Goal: Transaction & Acquisition: Purchase product/service

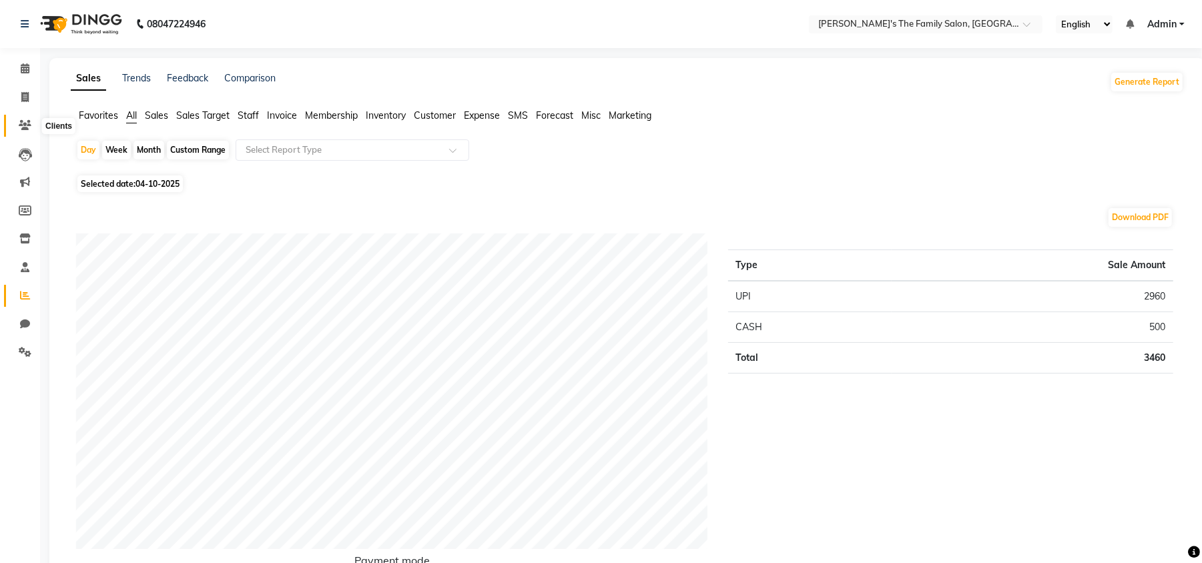
click at [17, 131] on span at bounding box center [24, 125] width 23 height 15
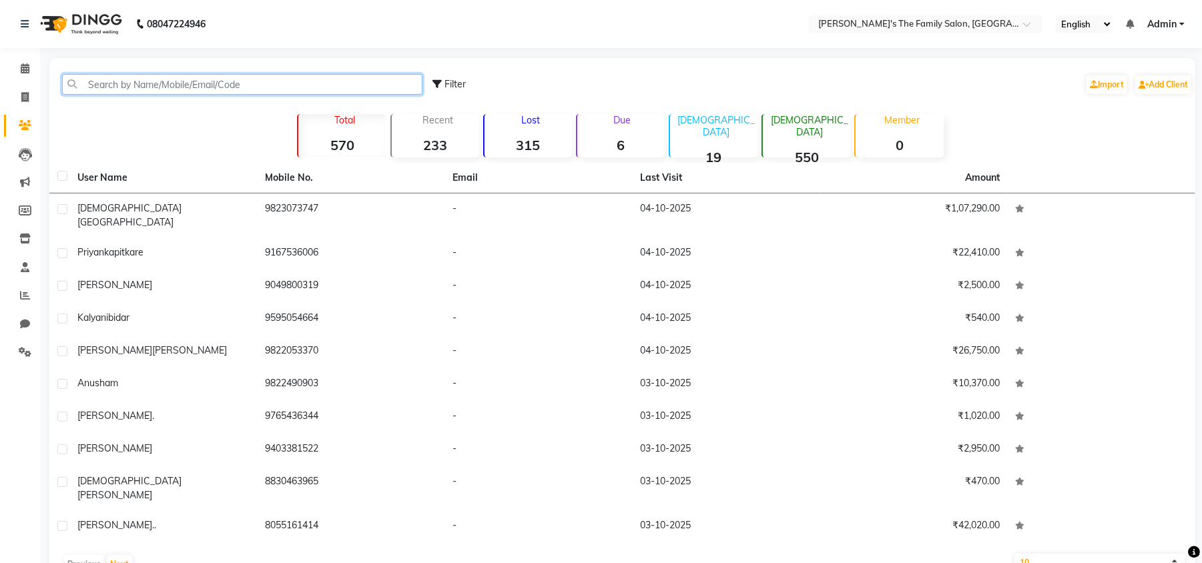
click at [198, 75] on input "text" at bounding box center [242, 84] width 360 height 21
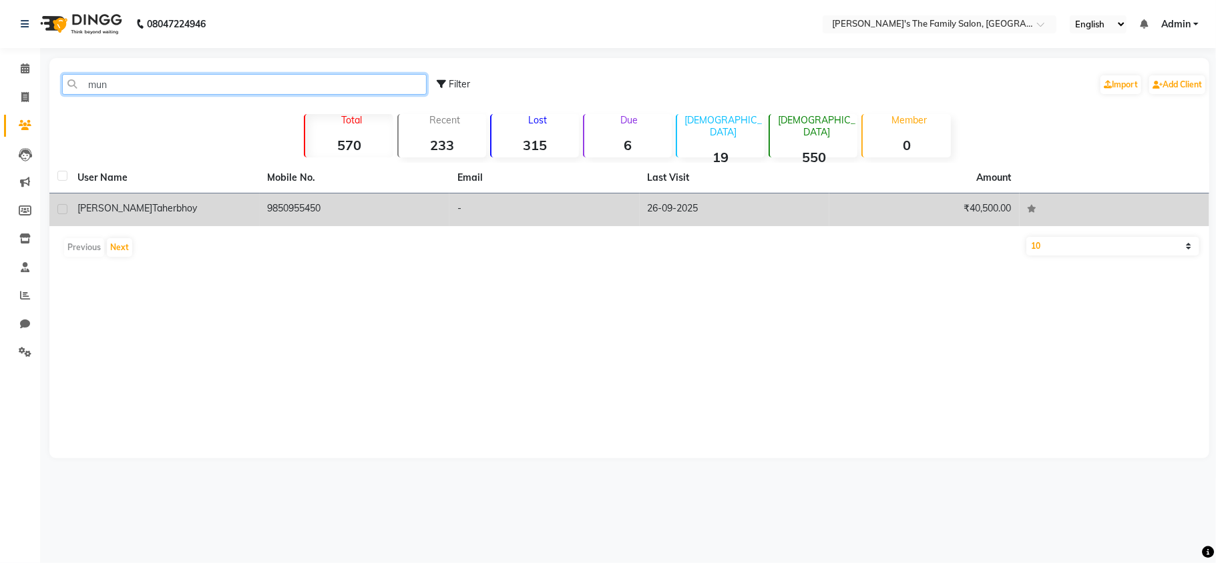
type input "mun"
click at [188, 194] on td "[PERSON_NAME]" at bounding box center [164, 210] width 190 height 33
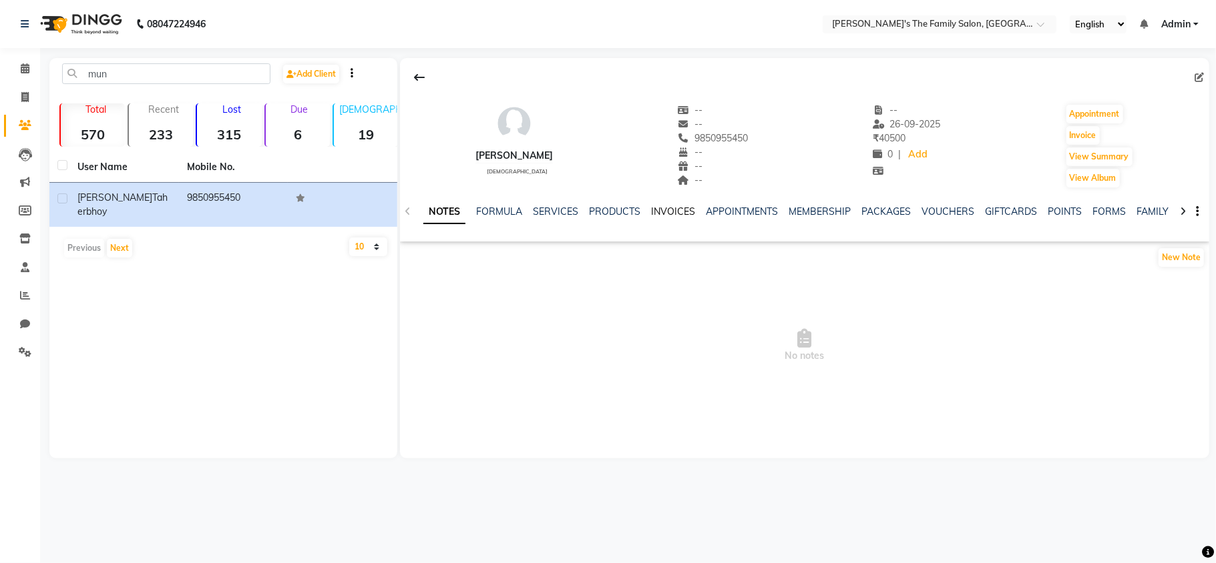
click at [671, 210] on link "INVOICES" at bounding box center [673, 212] width 44 height 12
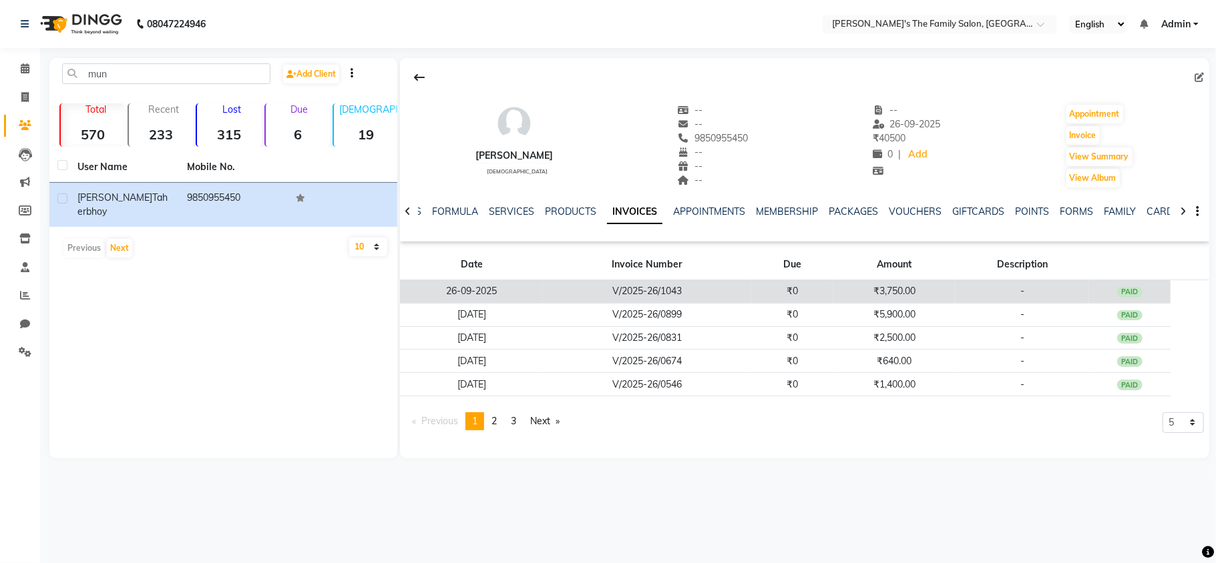
click at [664, 294] on td "V/2025-26/1043" at bounding box center [647, 291] width 208 height 23
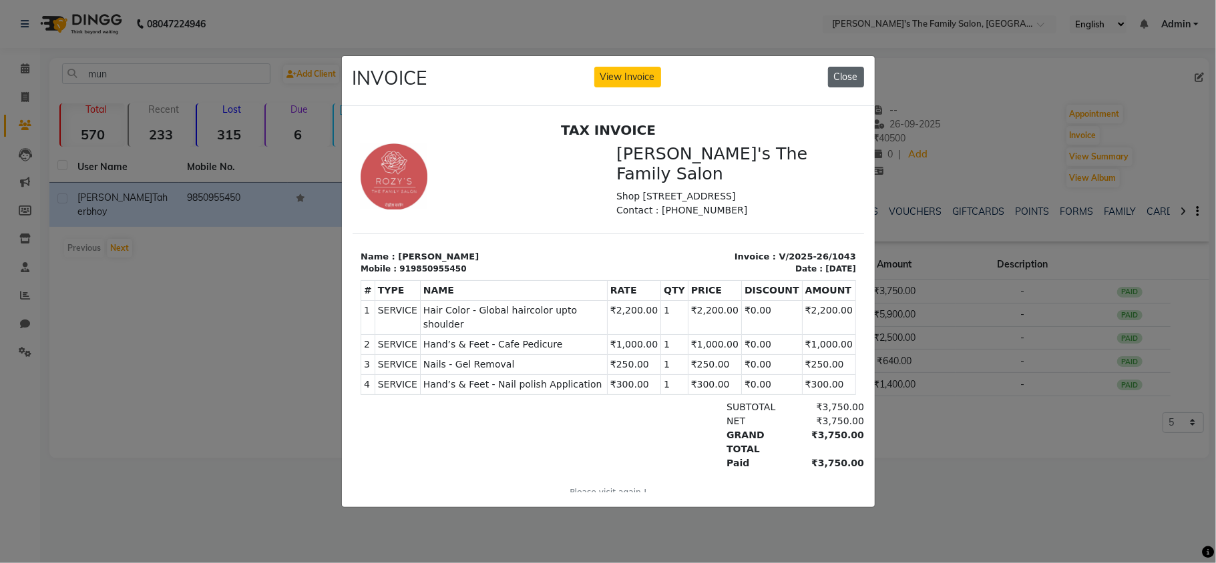
click at [833, 70] on button "Close" at bounding box center [846, 77] width 36 height 21
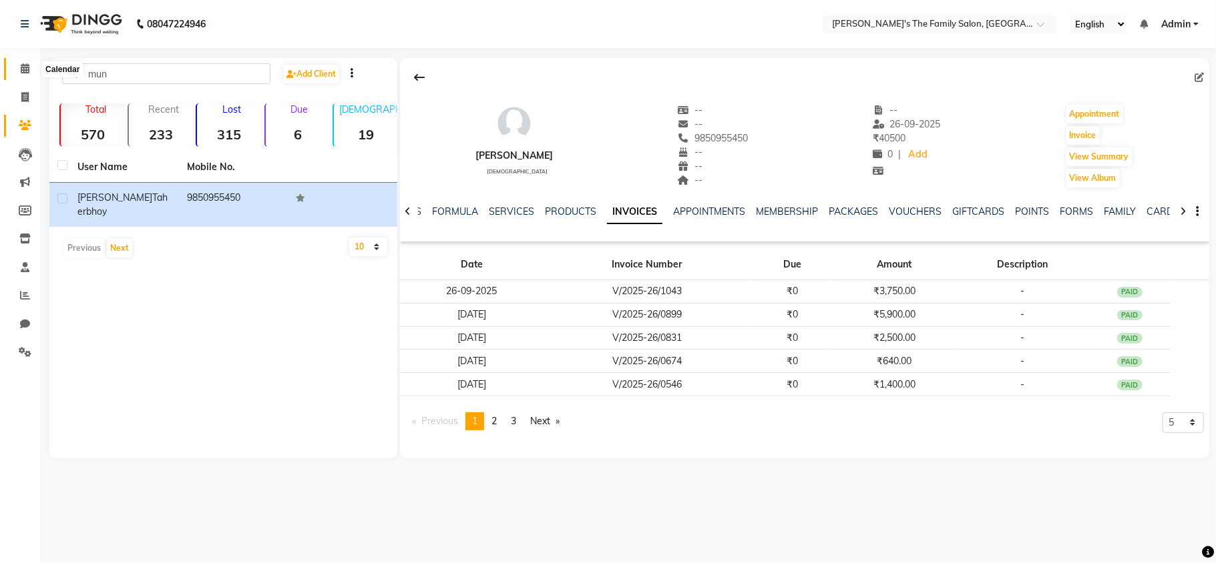
click at [29, 70] on span at bounding box center [24, 68] width 23 height 15
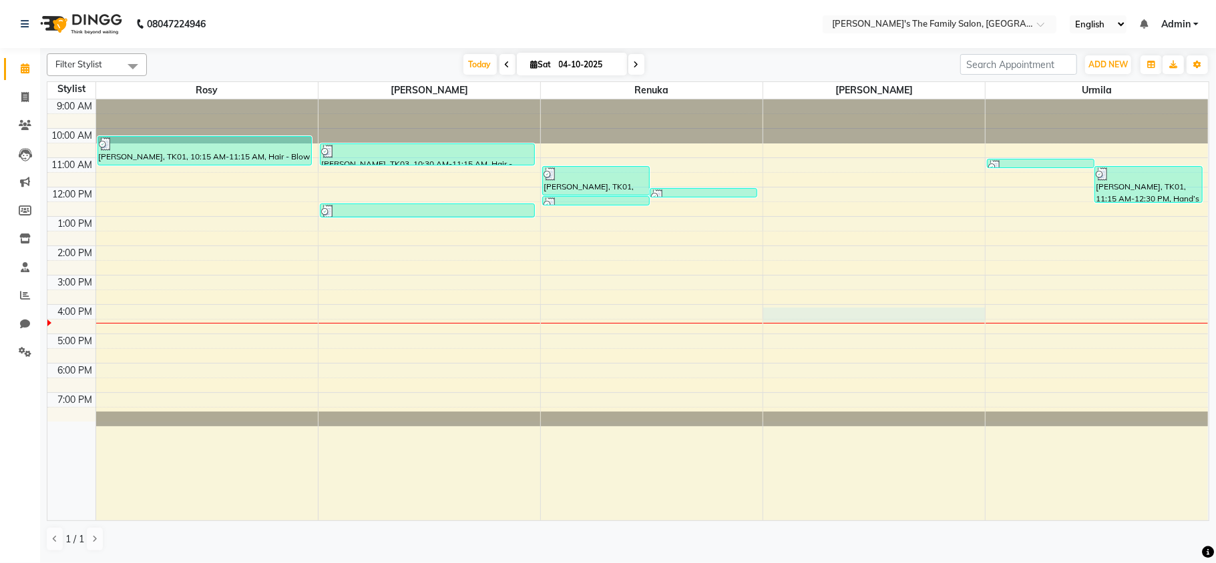
click at [822, 318] on div "9:00 AM 10:00 AM 11:00 AM 12:00 PM 1:00 PM 2:00 PM 3:00 PM 4:00 PM 5:00 PM 6:00…" at bounding box center [627, 309] width 1160 height 421
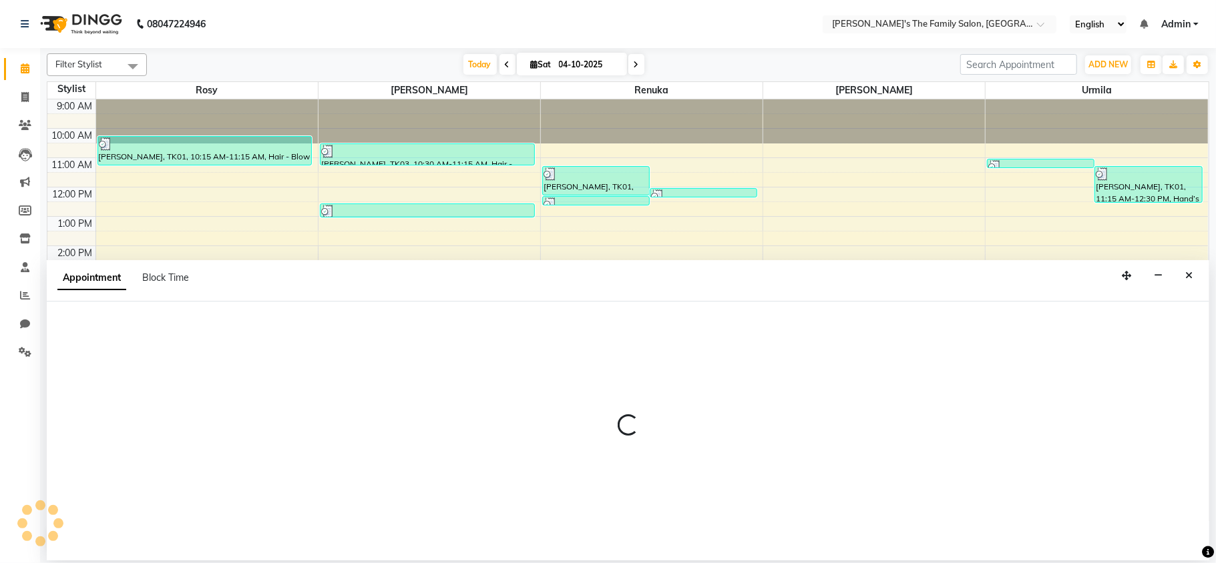
select select "50503"
select select "960"
select select "tentative"
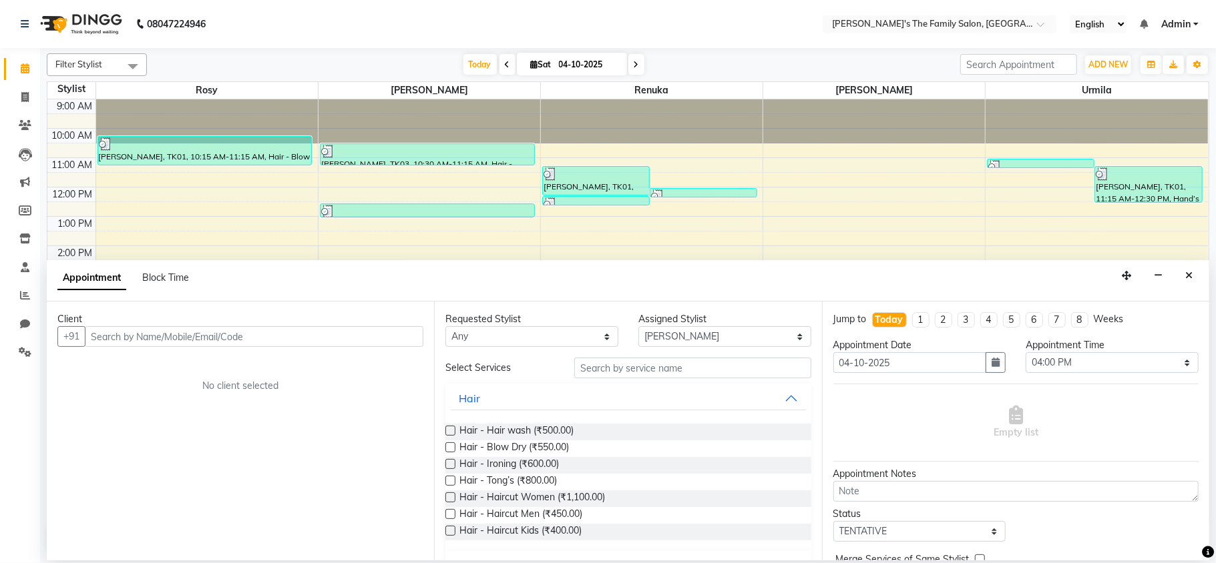
click at [220, 338] on input "text" at bounding box center [254, 336] width 338 height 21
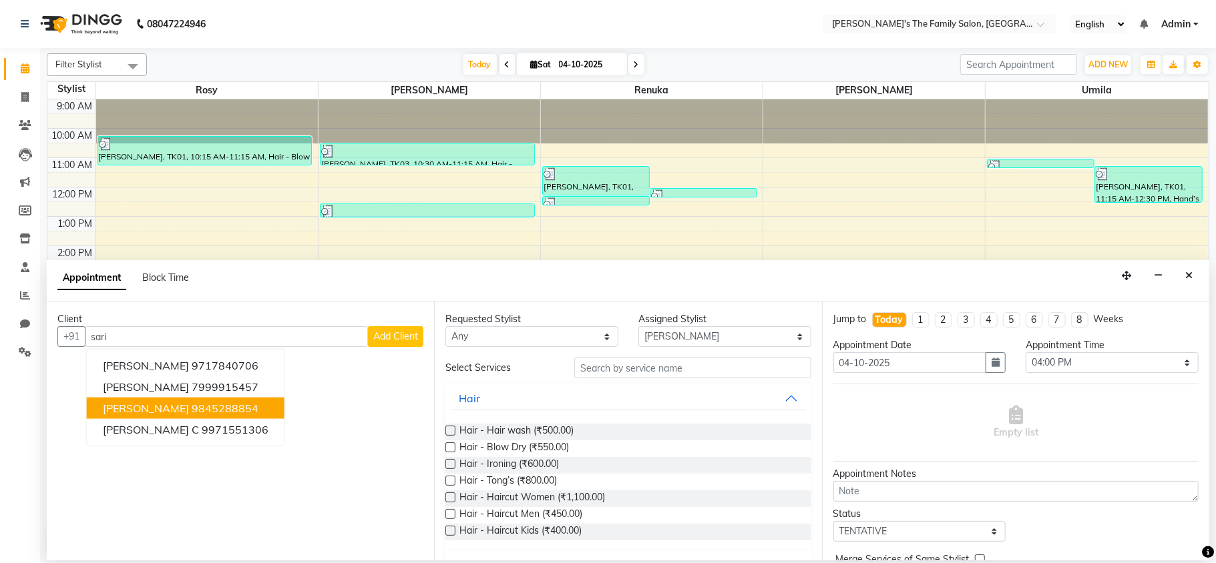
click at [132, 413] on span "[PERSON_NAME]" at bounding box center [146, 408] width 86 height 13
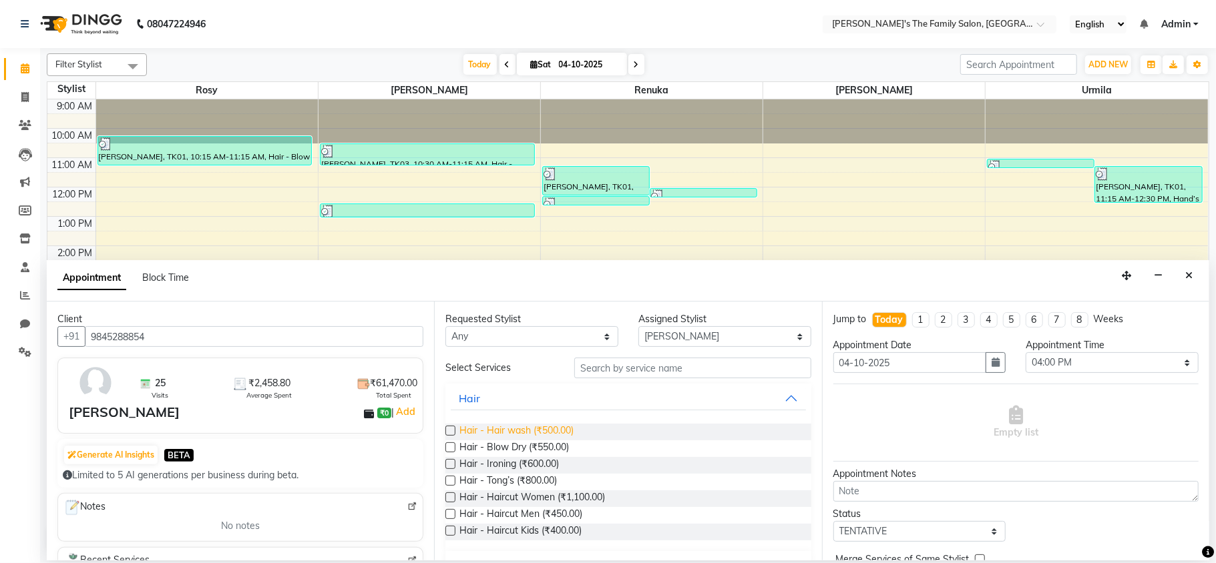
type input "9845288854"
click at [561, 426] on span "Hair - Hair wash (₹500.00)" at bounding box center [516, 432] width 114 height 17
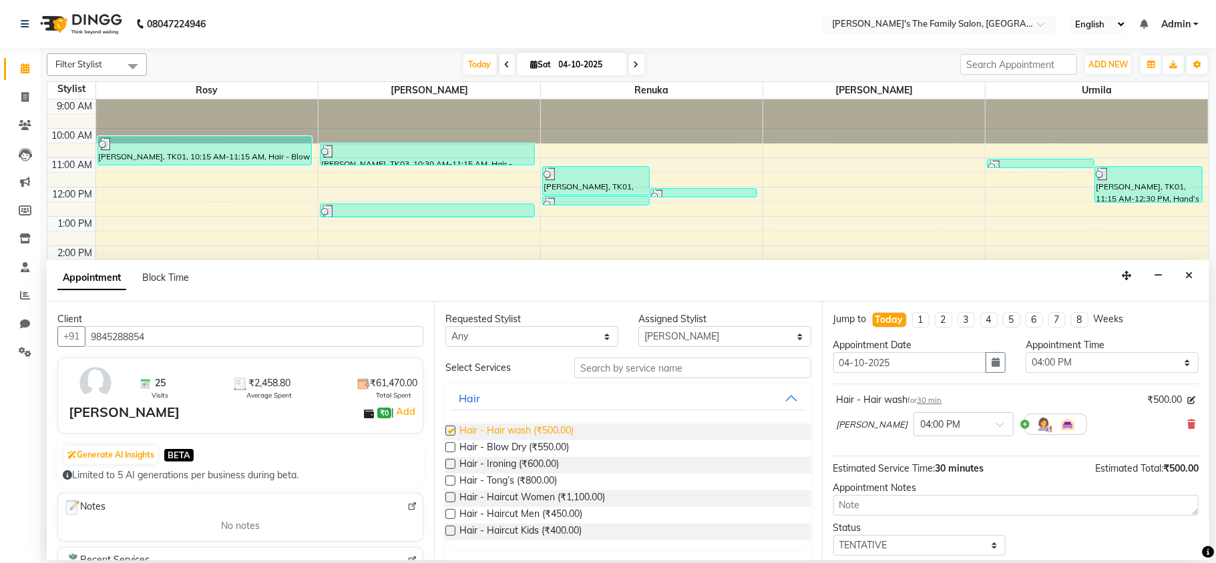
checkbox input "false"
click at [692, 371] on input "text" at bounding box center [692, 368] width 237 height 21
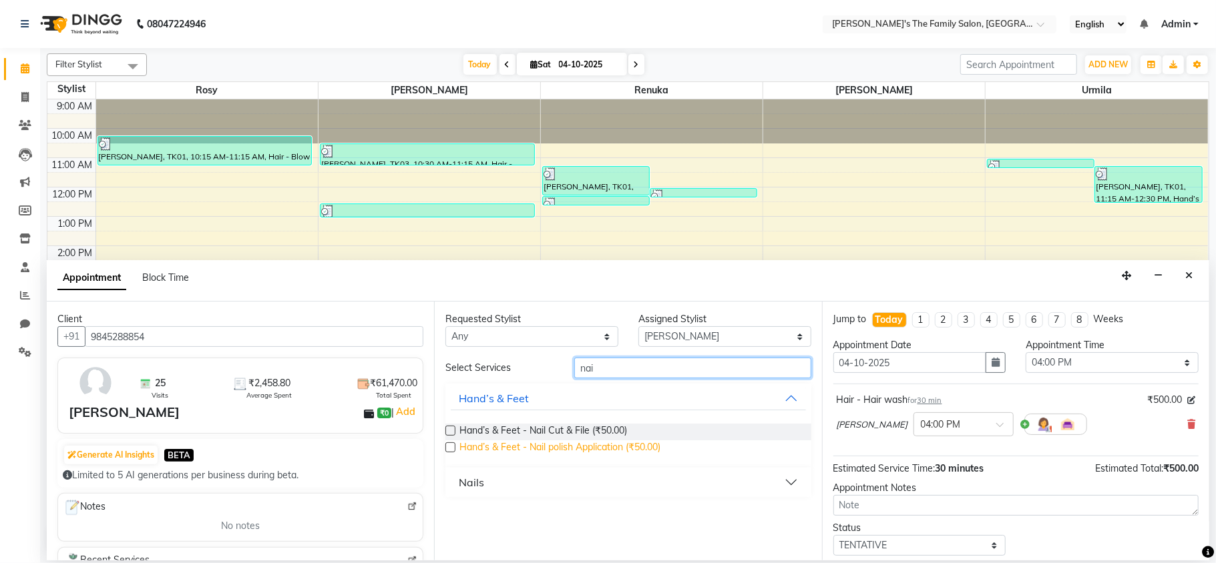
type input "nai"
click at [579, 452] on span "Hand’s & Feet - Nail polish Application (₹50.00)" at bounding box center [559, 449] width 201 height 17
checkbox input "false"
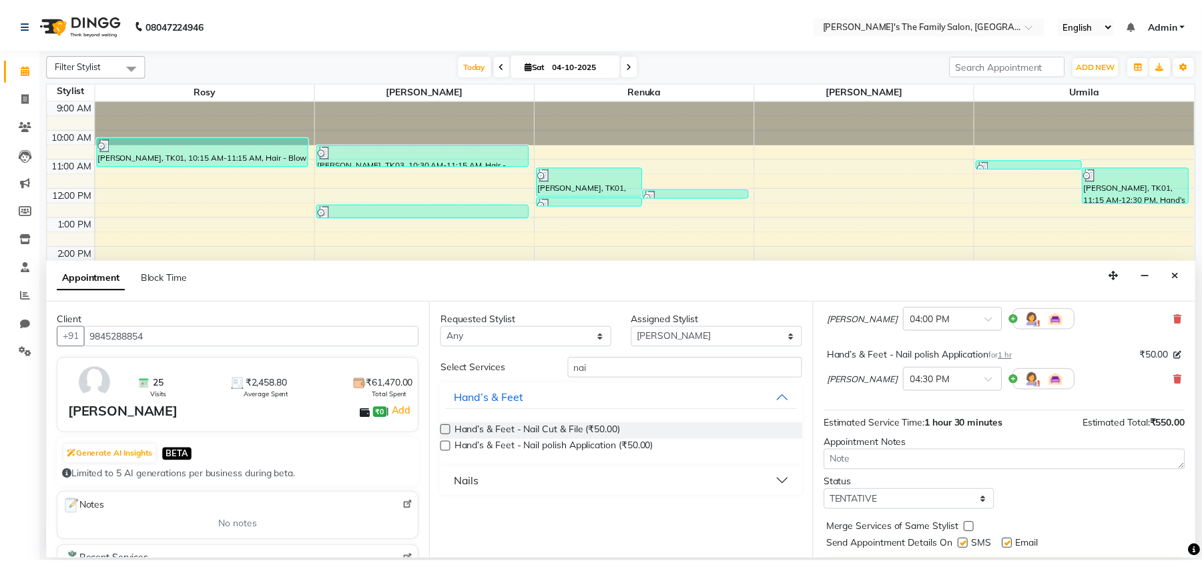
scroll to position [142, 0]
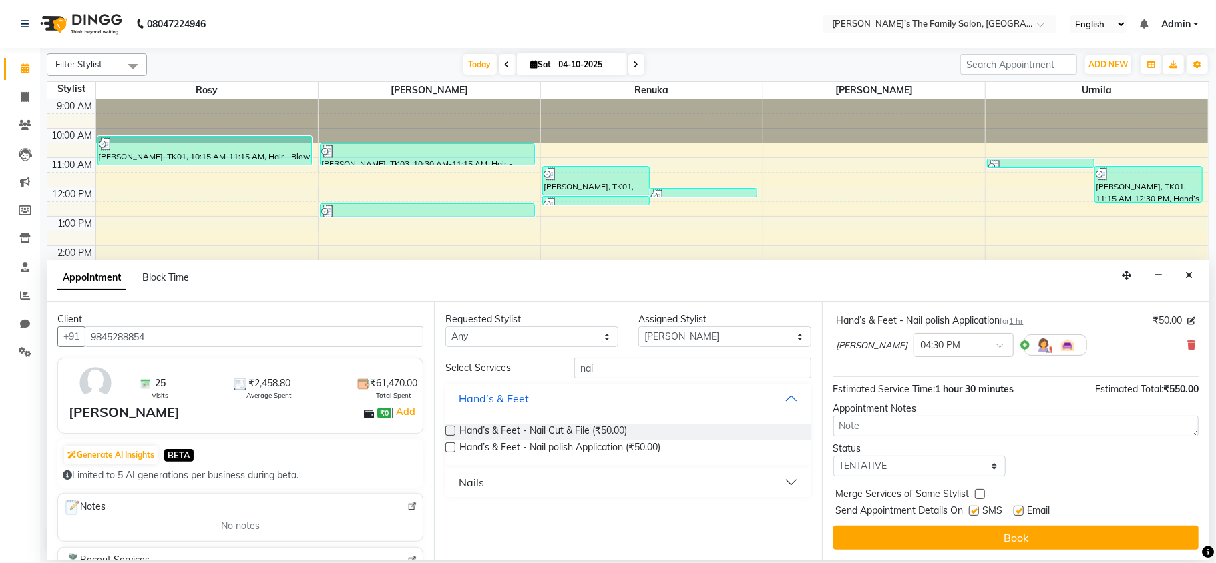
click at [1017, 511] on label at bounding box center [1018, 511] width 10 height 10
click at [1017, 511] on input "checkbox" at bounding box center [1017, 512] width 9 height 9
checkbox input "false"
click at [977, 511] on label at bounding box center [974, 511] width 10 height 10
click at [977, 511] on input "checkbox" at bounding box center [973, 512] width 9 height 9
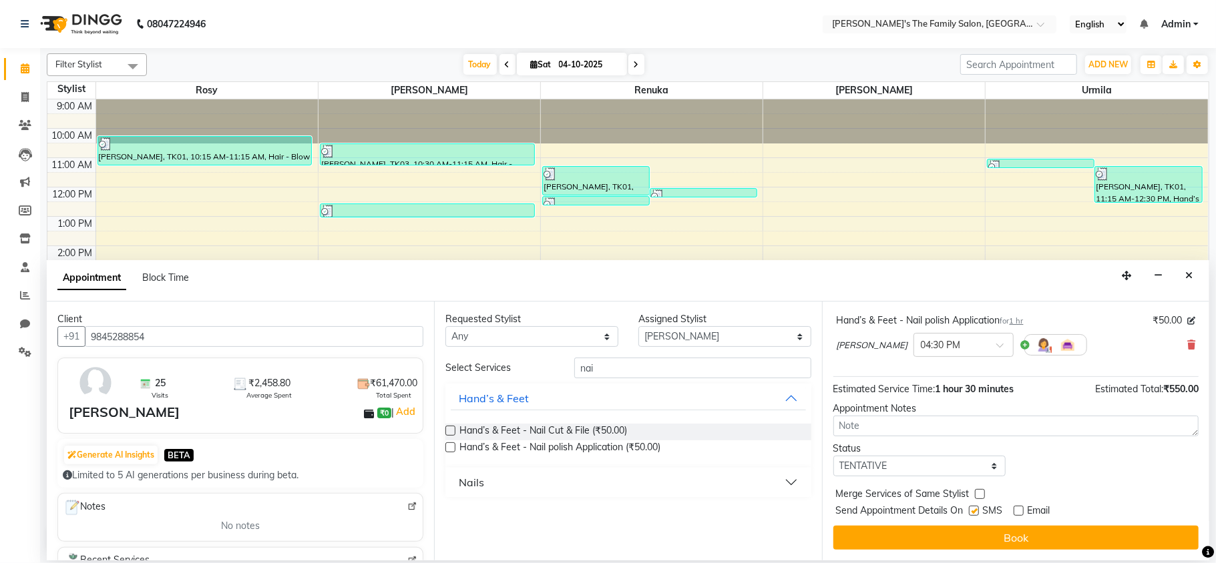
checkbox input "false"
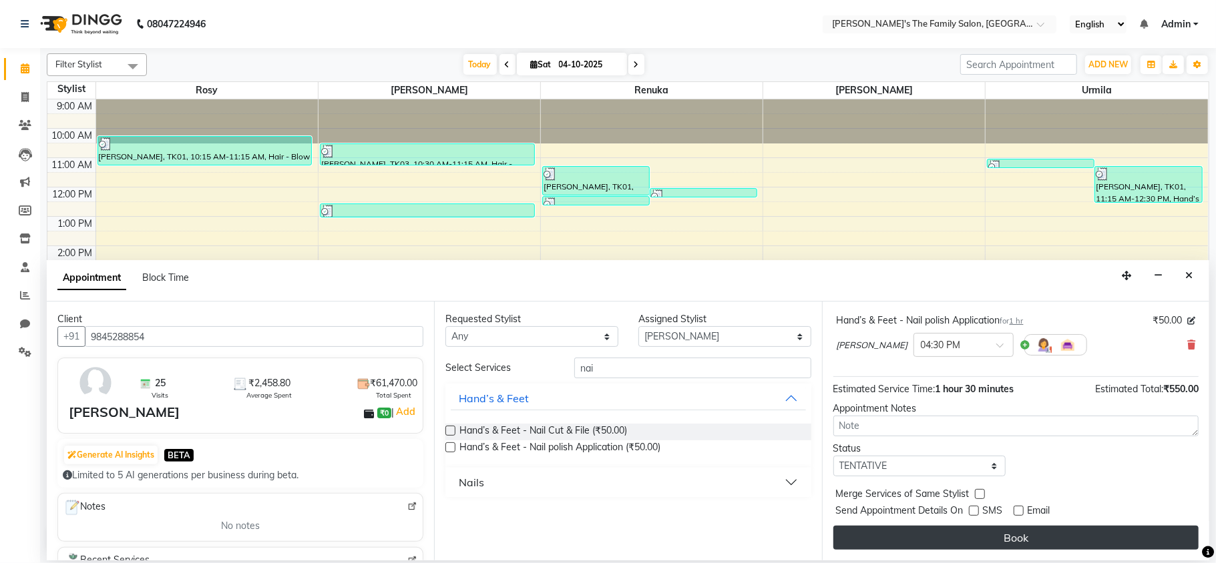
click at [1009, 535] on button "Book" at bounding box center [1015, 538] width 365 height 24
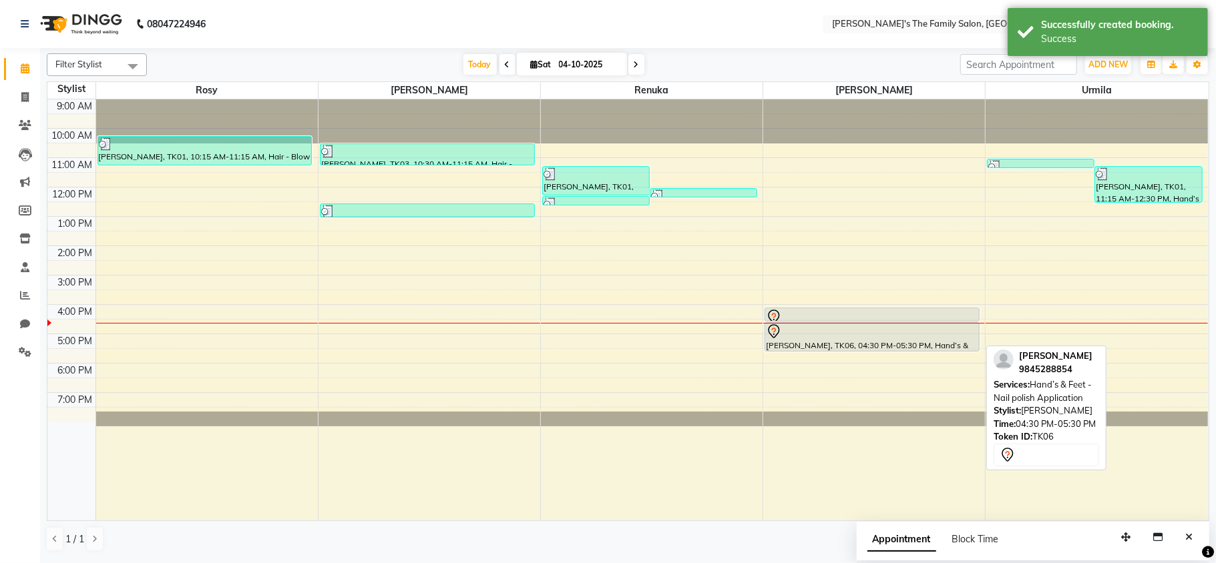
click at [812, 324] on div at bounding box center [872, 332] width 212 height 16
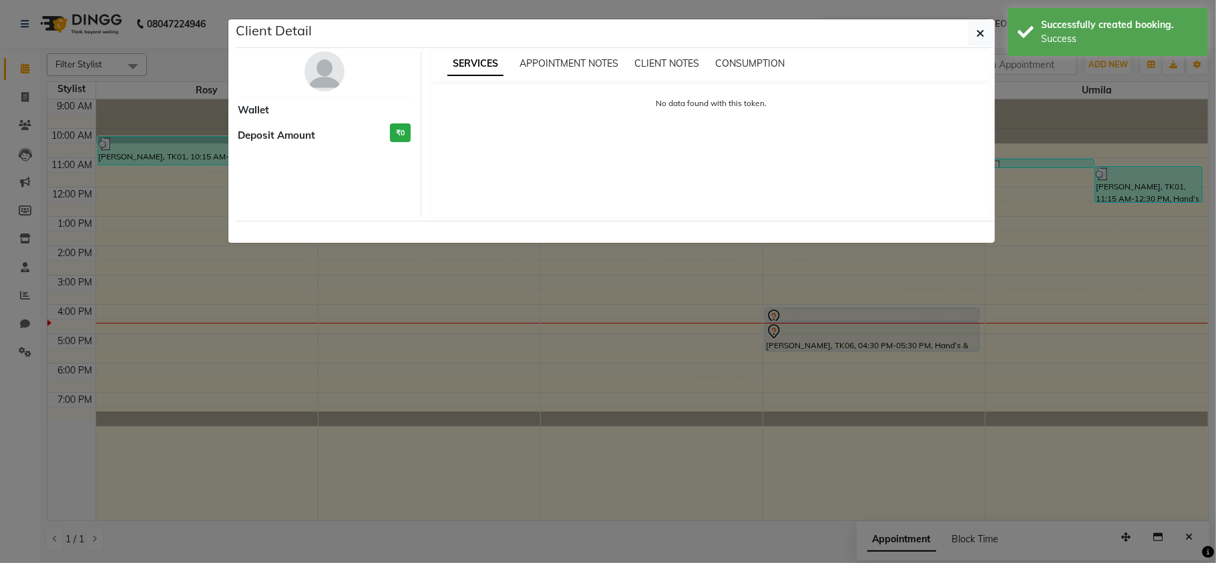
select select "7"
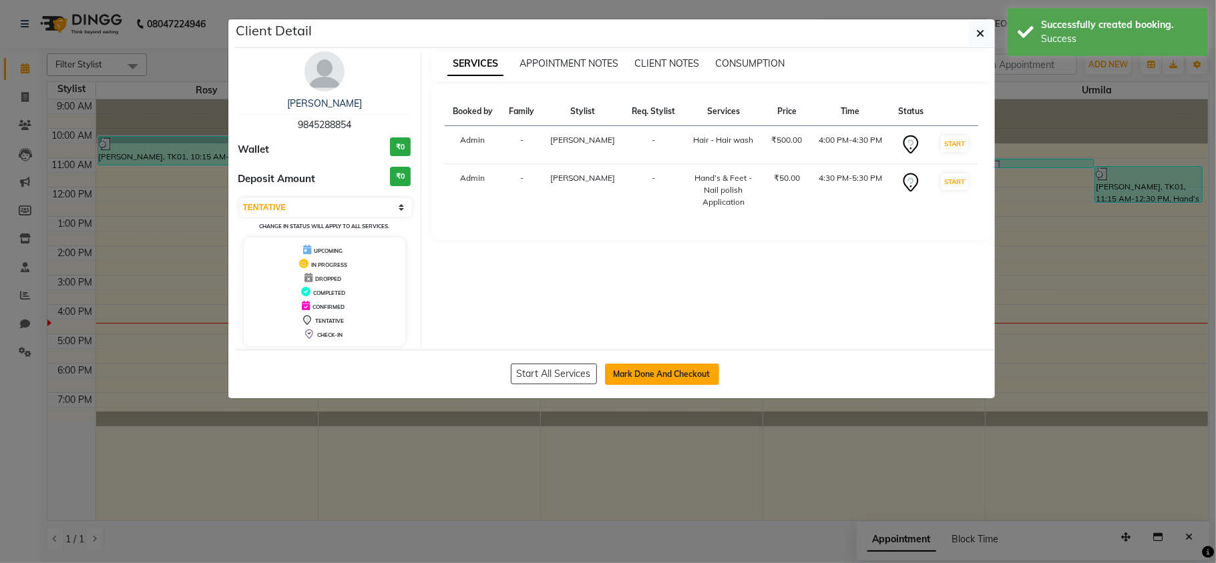
click at [666, 370] on button "Mark Done And Checkout" at bounding box center [662, 374] width 114 height 21
select select "service"
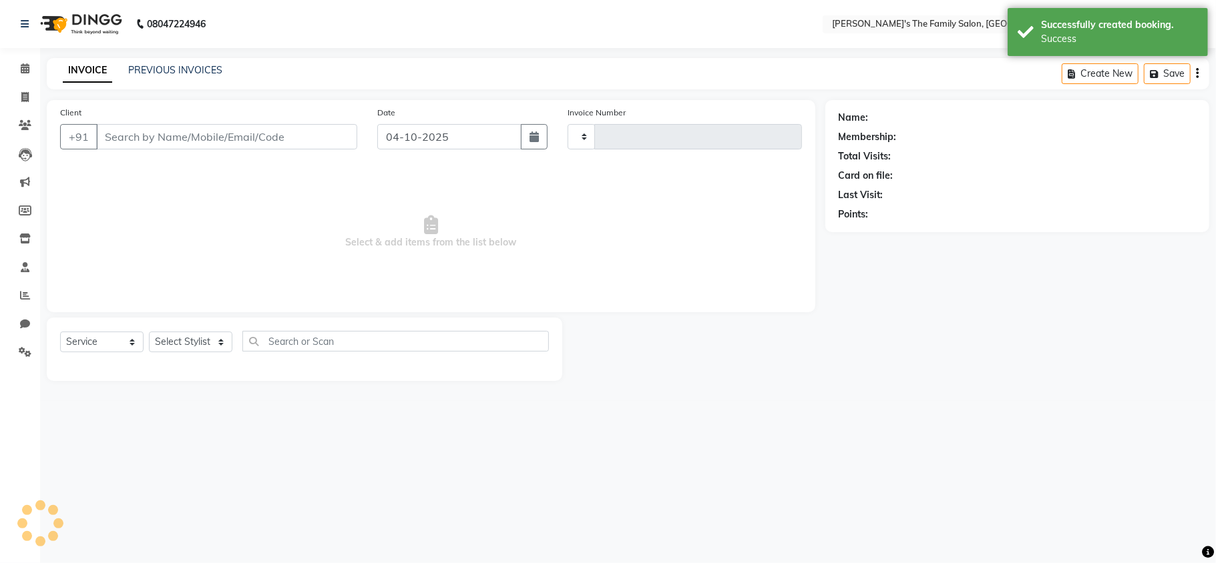
type input "1088"
select select "6537"
type input "9845288854"
select select "50503"
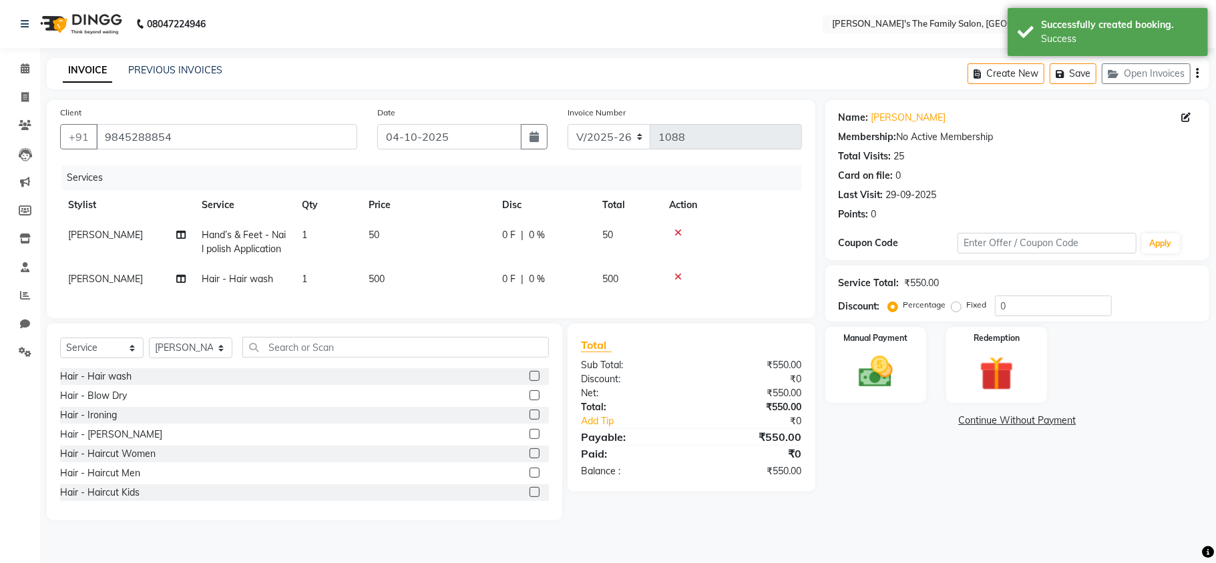
click at [79, 235] on span "[PERSON_NAME]" at bounding box center [105, 235] width 75 height 12
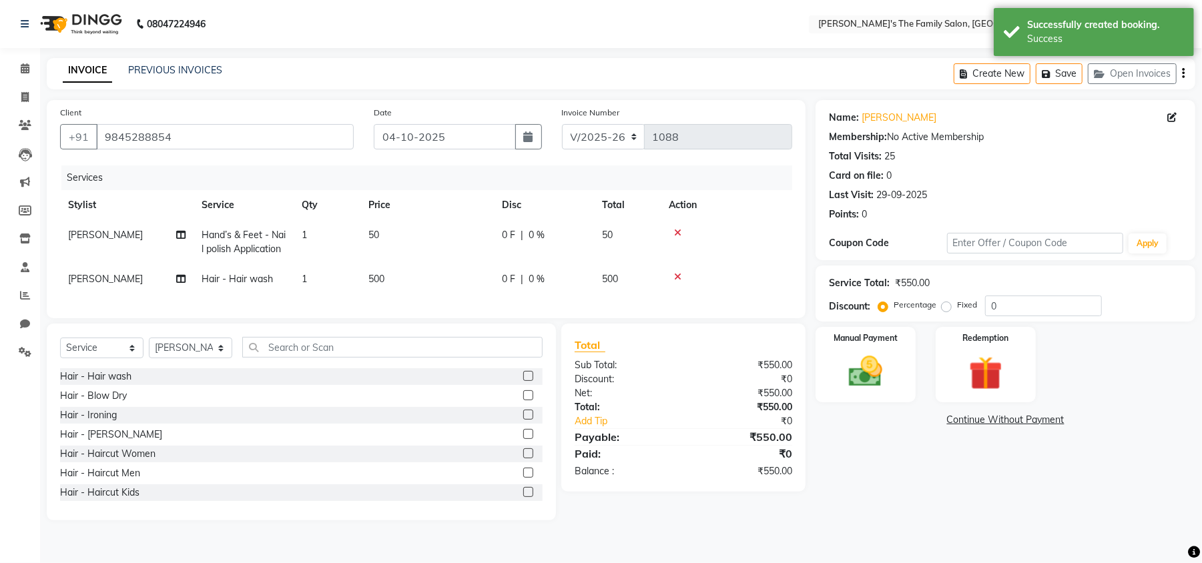
select select "50503"
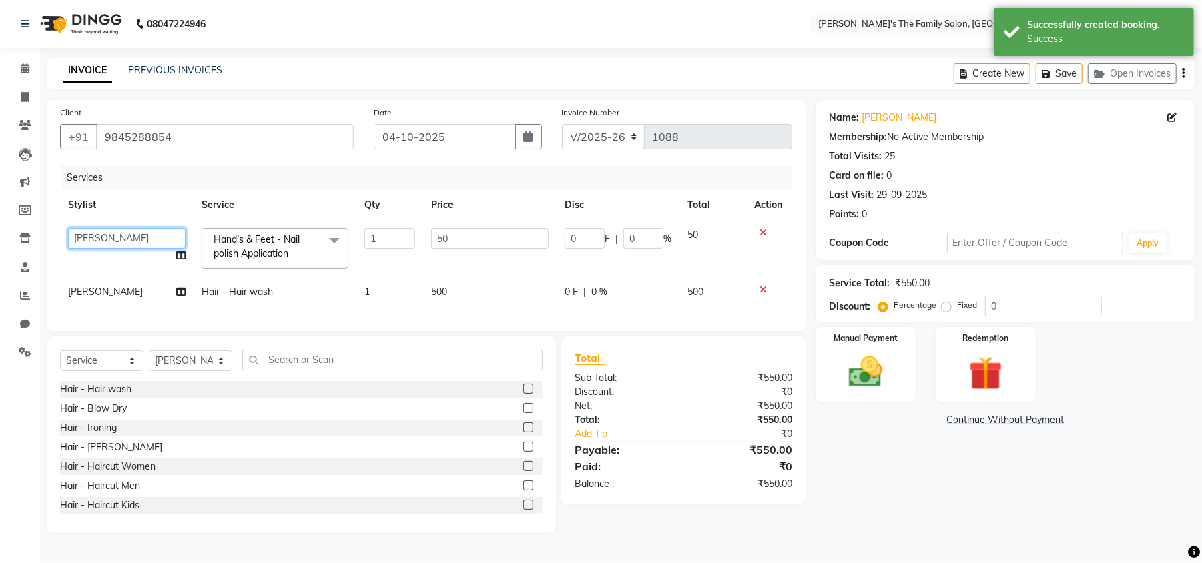
click at [79, 235] on select "[PERSON_NAME] [PERSON_NAME] Renuka Rosy urmila" at bounding box center [126, 238] width 117 height 21
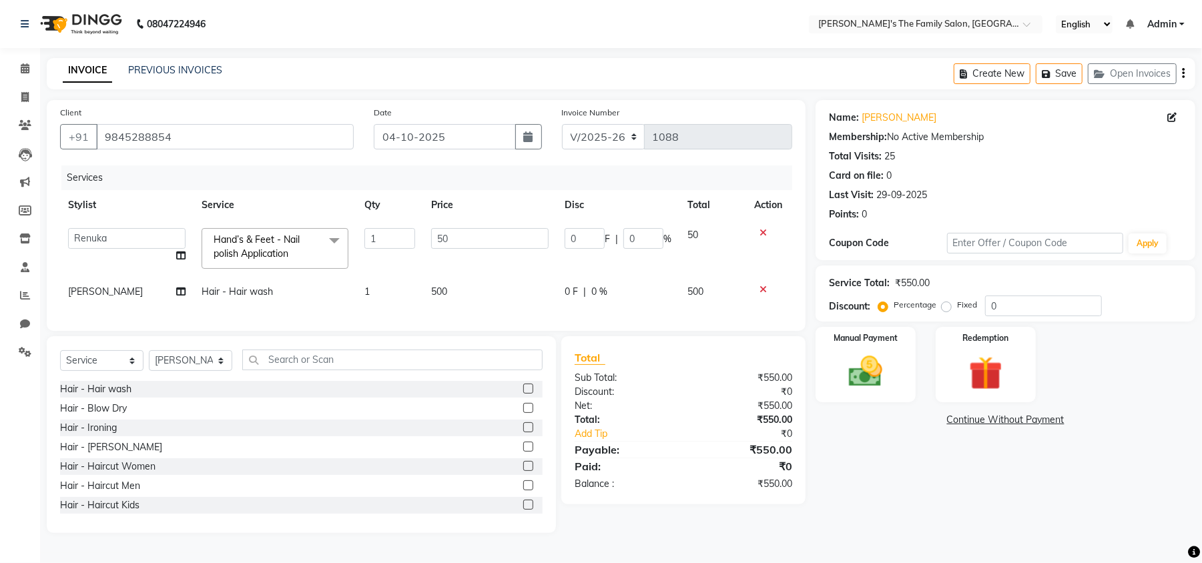
select select "50502"
click at [845, 388] on img at bounding box center [865, 372] width 57 height 41
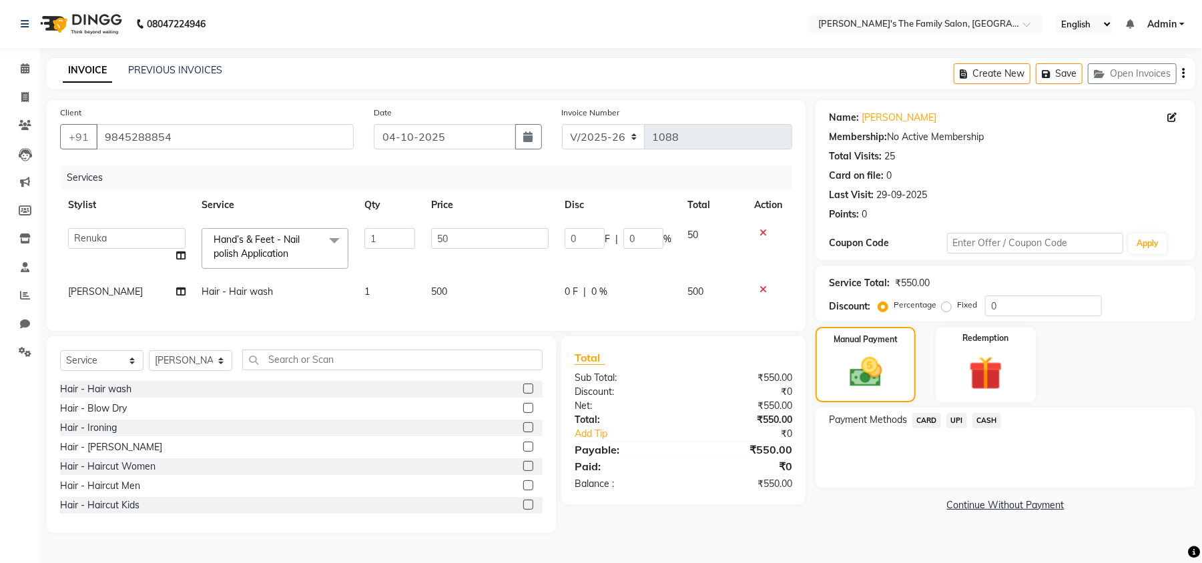
click at [959, 423] on span "UPI" at bounding box center [957, 420] width 21 height 15
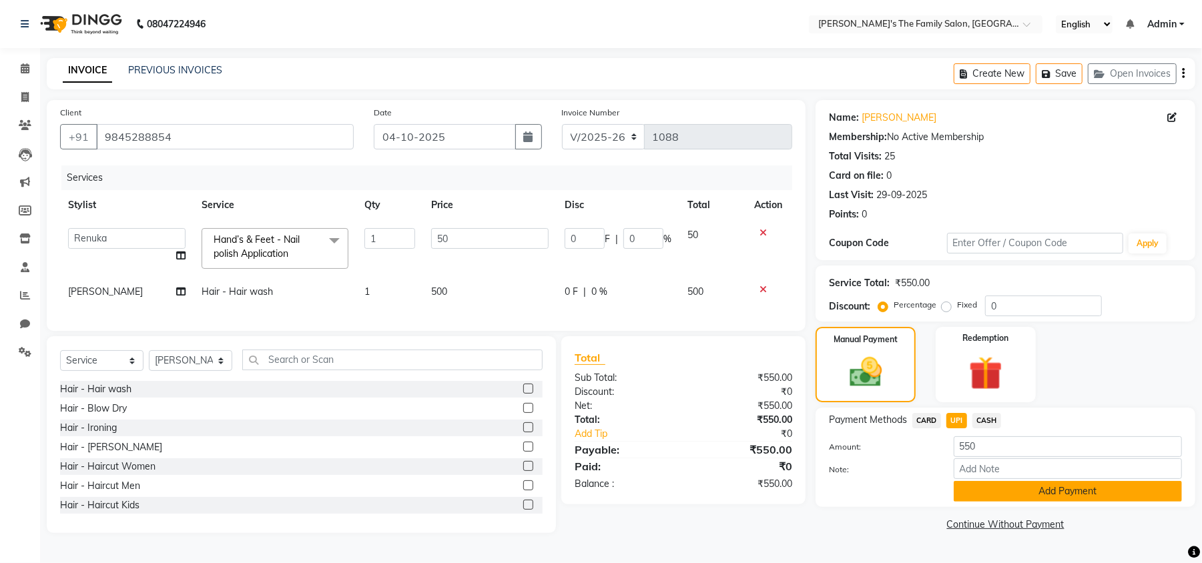
click at [1031, 489] on button "Add Payment" at bounding box center [1068, 491] width 228 height 21
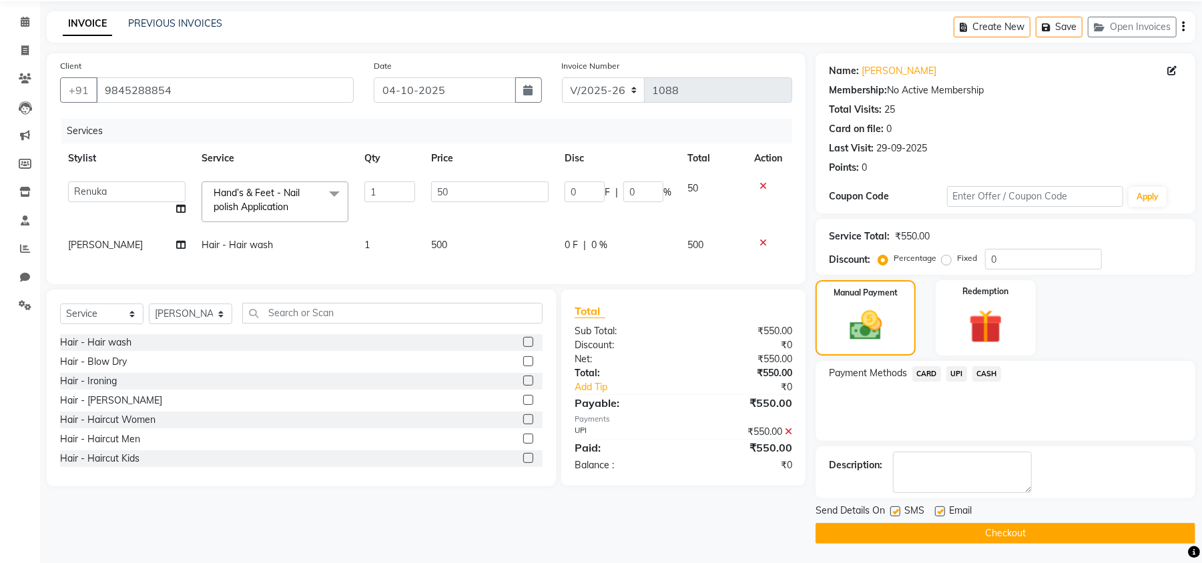
scroll to position [49, 0]
click at [943, 511] on label at bounding box center [940, 511] width 10 height 10
click at [943, 511] on input "checkbox" at bounding box center [939, 511] width 9 height 9
checkbox input "false"
click at [895, 508] on label at bounding box center [896, 511] width 10 height 10
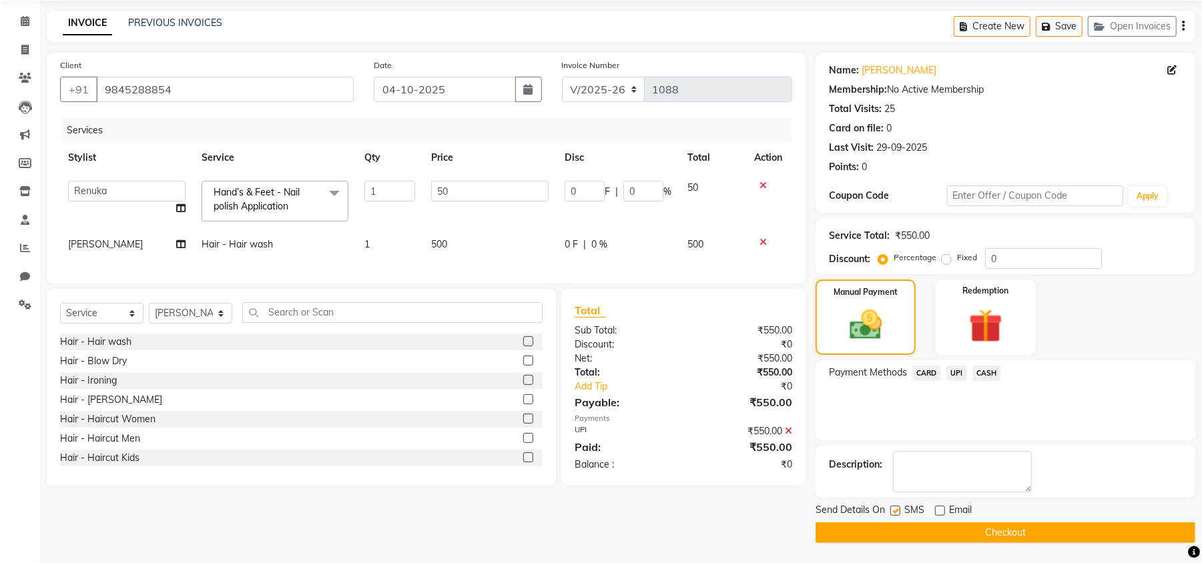
click at [895, 508] on input "checkbox" at bounding box center [895, 511] width 9 height 9
checkbox input "false"
click at [930, 527] on button "Checkout" at bounding box center [1006, 533] width 380 height 21
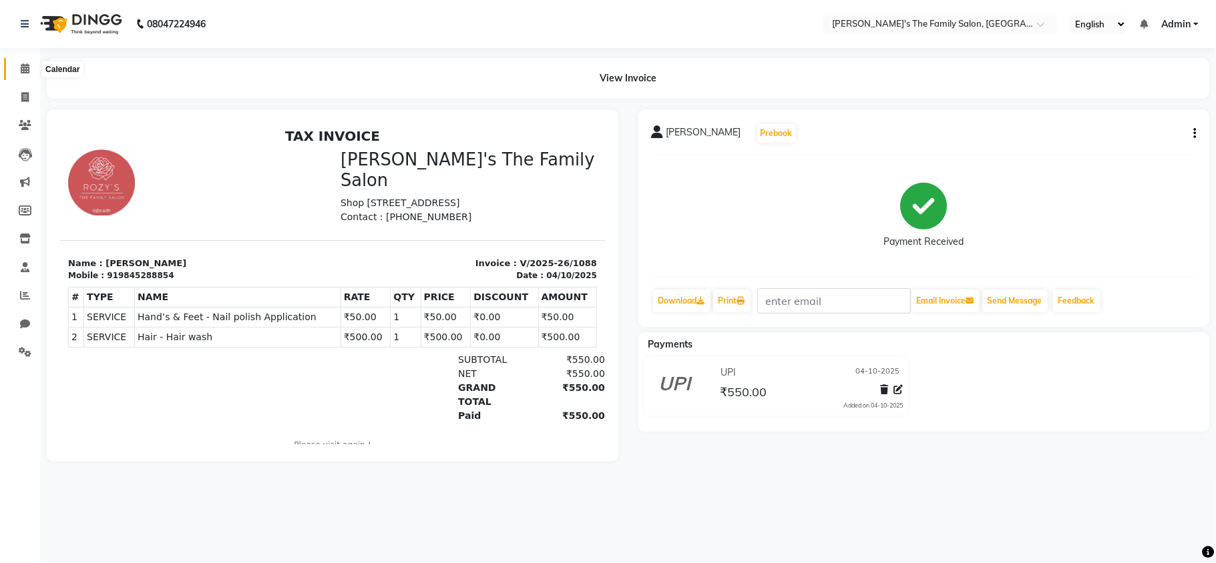
click at [22, 67] on icon at bounding box center [25, 68] width 9 height 10
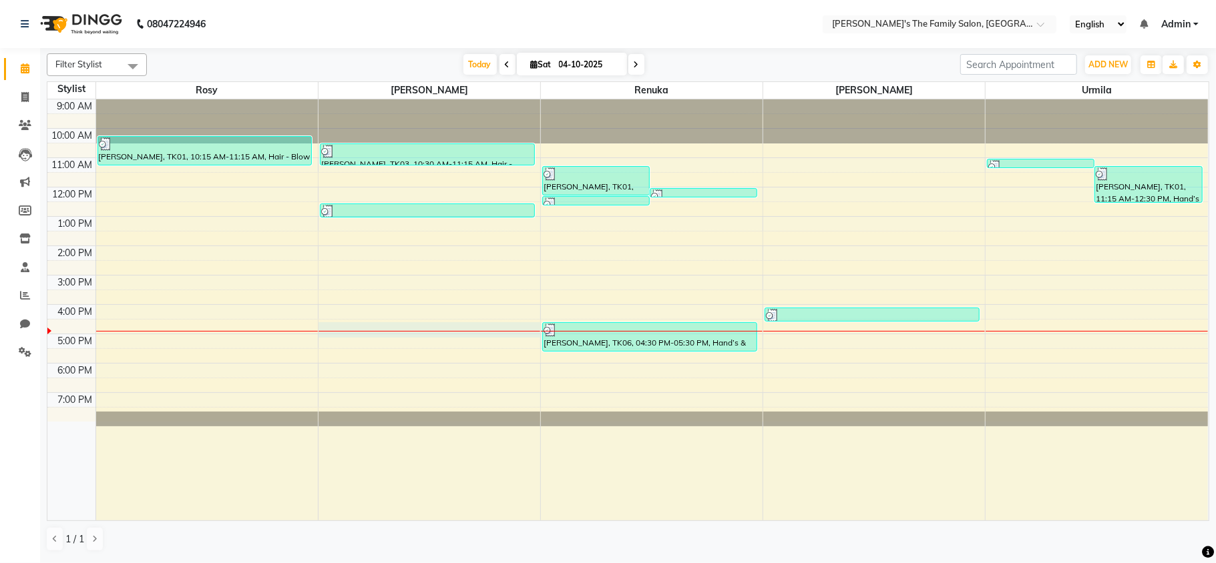
click at [336, 324] on div "9:00 AM 10:00 AM 11:00 AM 12:00 PM 1:00 PM 2:00 PM 3:00 PM 4:00 PM 5:00 PM 6:00…" at bounding box center [627, 309] width 1160 height 421
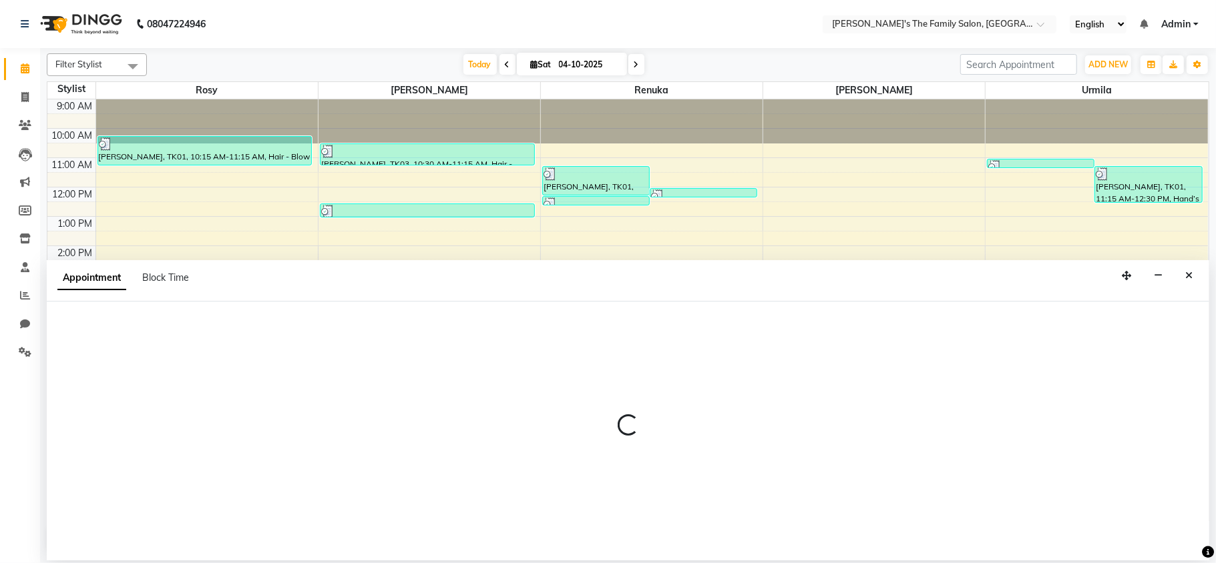
select select "50500"
select select "tentative"
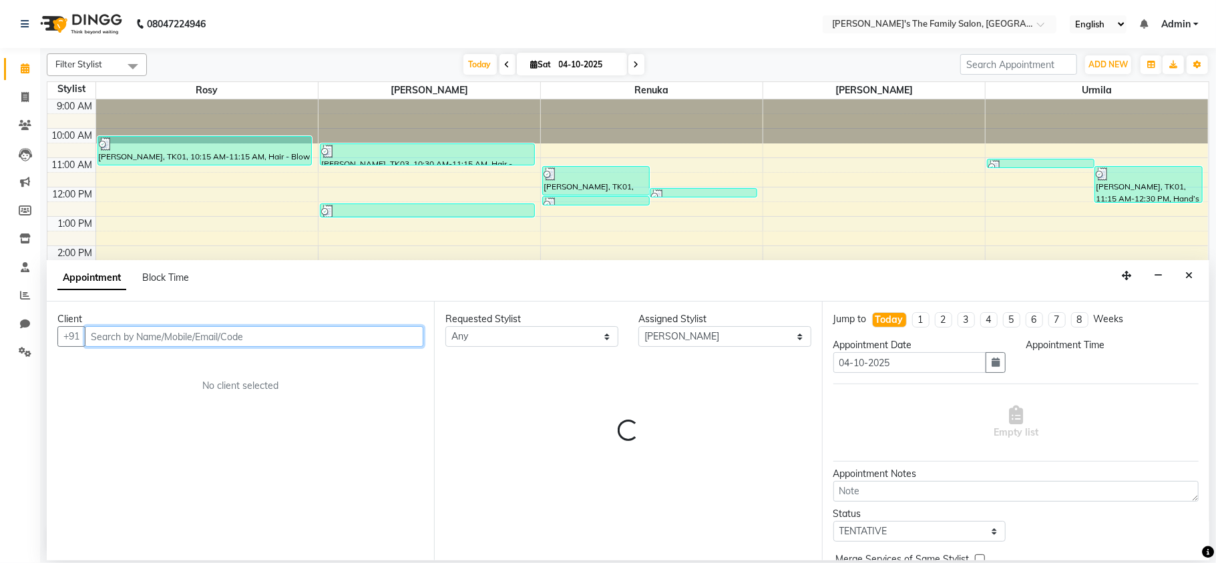
select select "990"
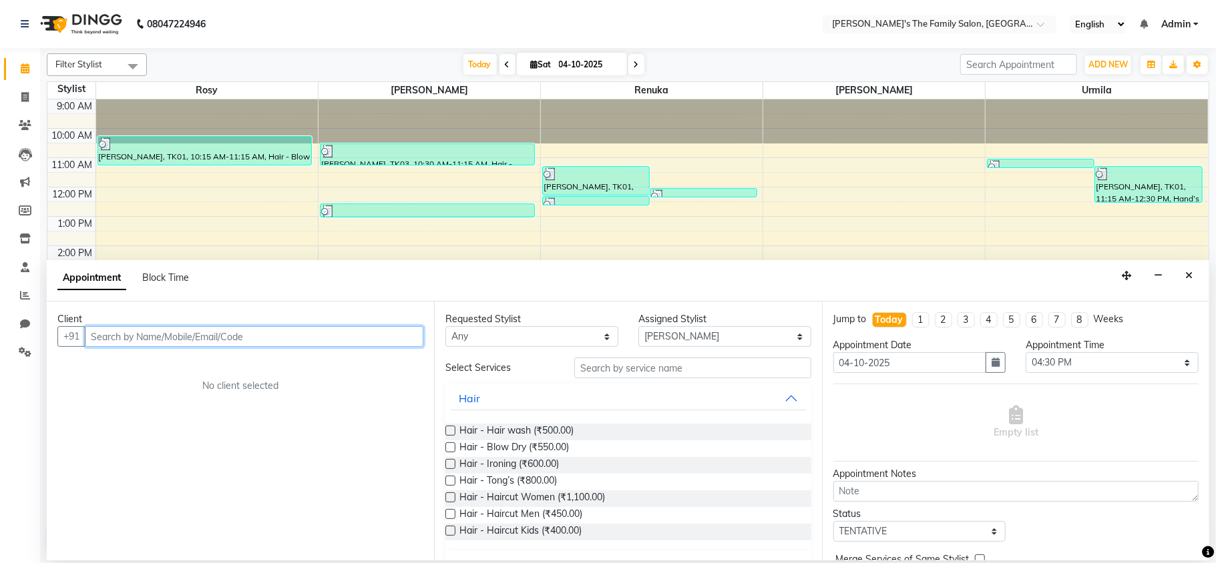
click at [111, 343] on input "text" at bounding box center [254, 336] width 338 height 21
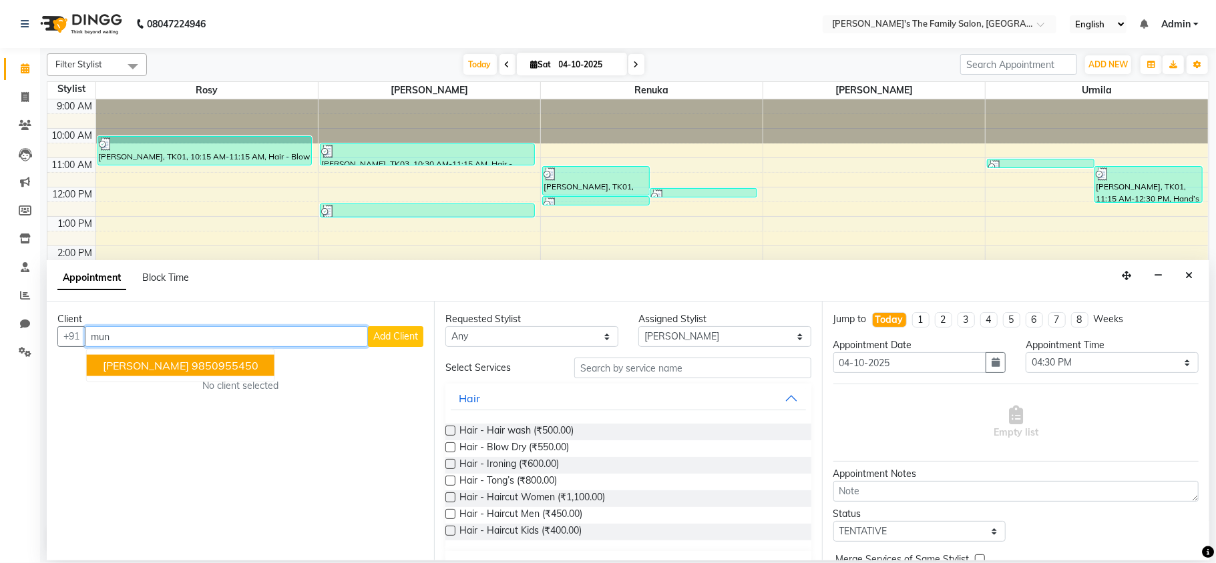
click at [183, 367] on span "[PERSON_NAME]" at bounding box center [146, 365] width 86 height 13
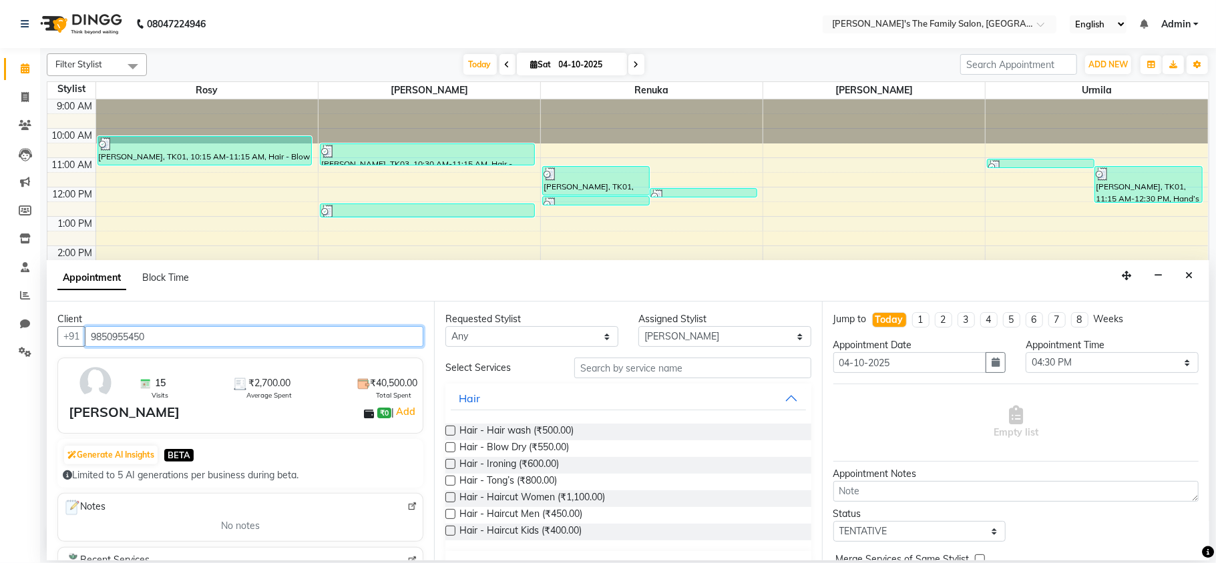
type input "9850955450"
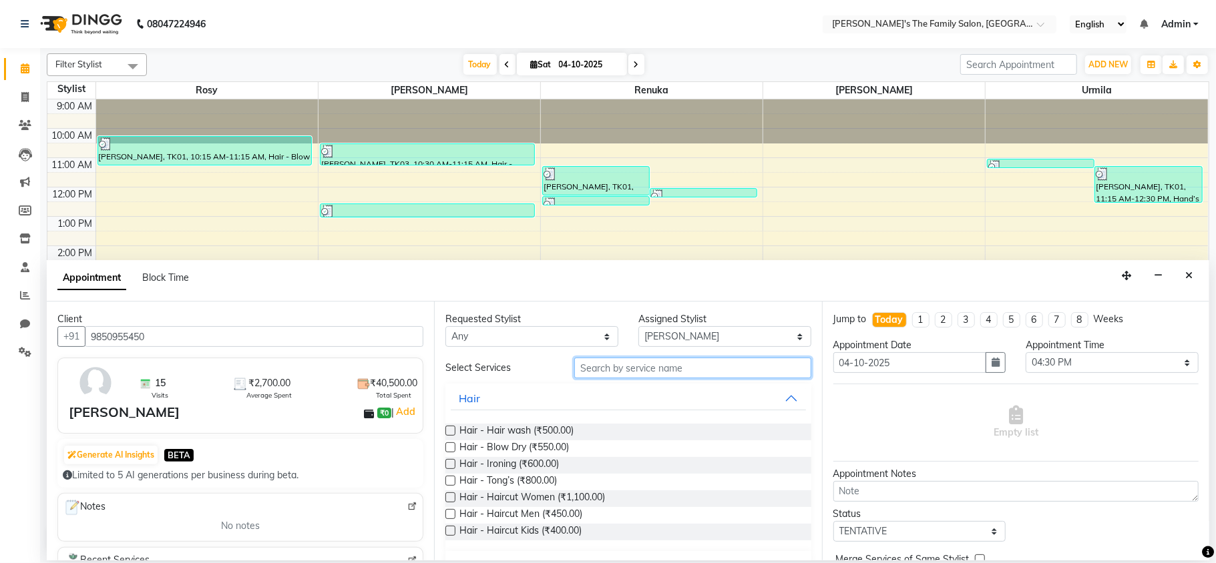
click at [591, 365] on input "text" at bounding box center [692, 368] width 237 height 21
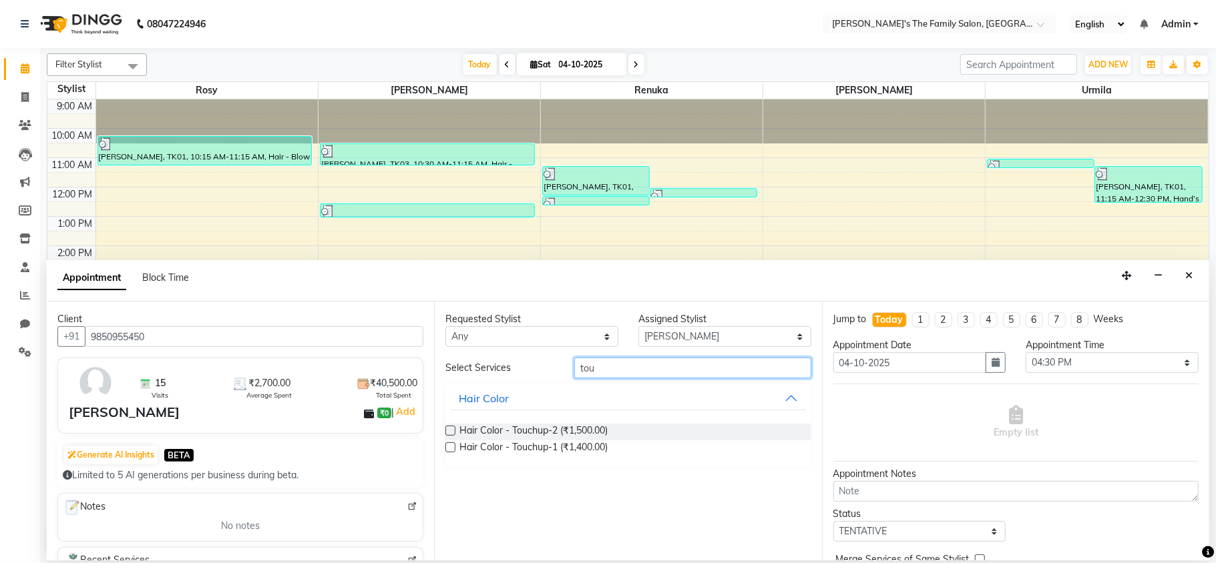
type input "tou"
click at [449, 449] on label at bounding box center [450, 448] width 10 height 10
click at [449, 449] on input "checkbox" at bounding box center [449, 449] width 9 height 9
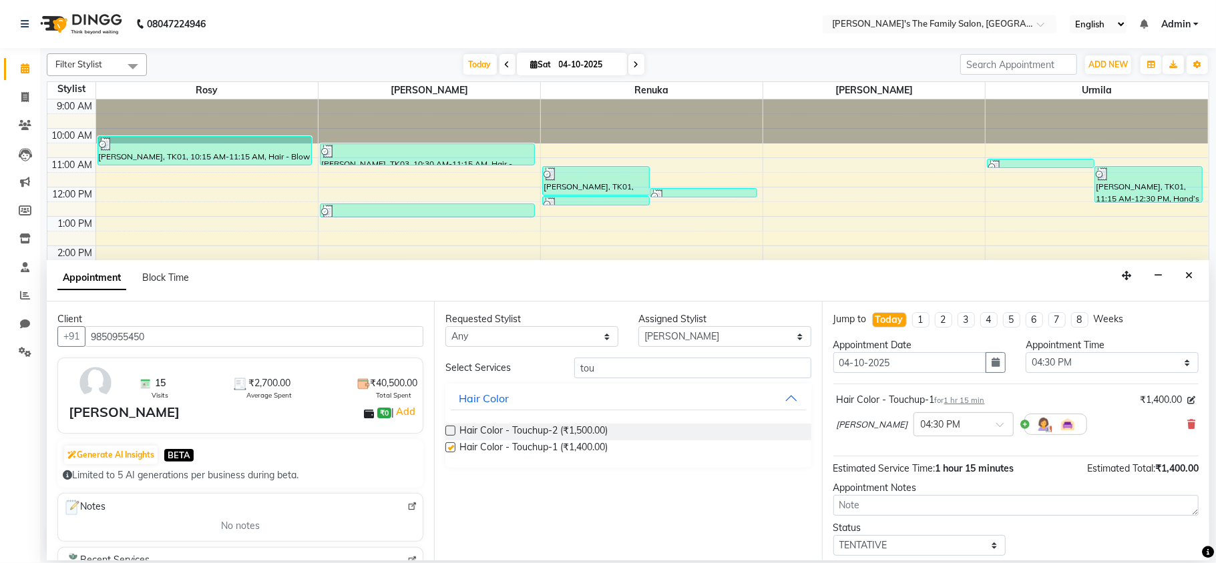
checkbox input "false"
click at [621, 363] on input "tou" at bounding box center [692, 368] width 237 height 21
type input "t"
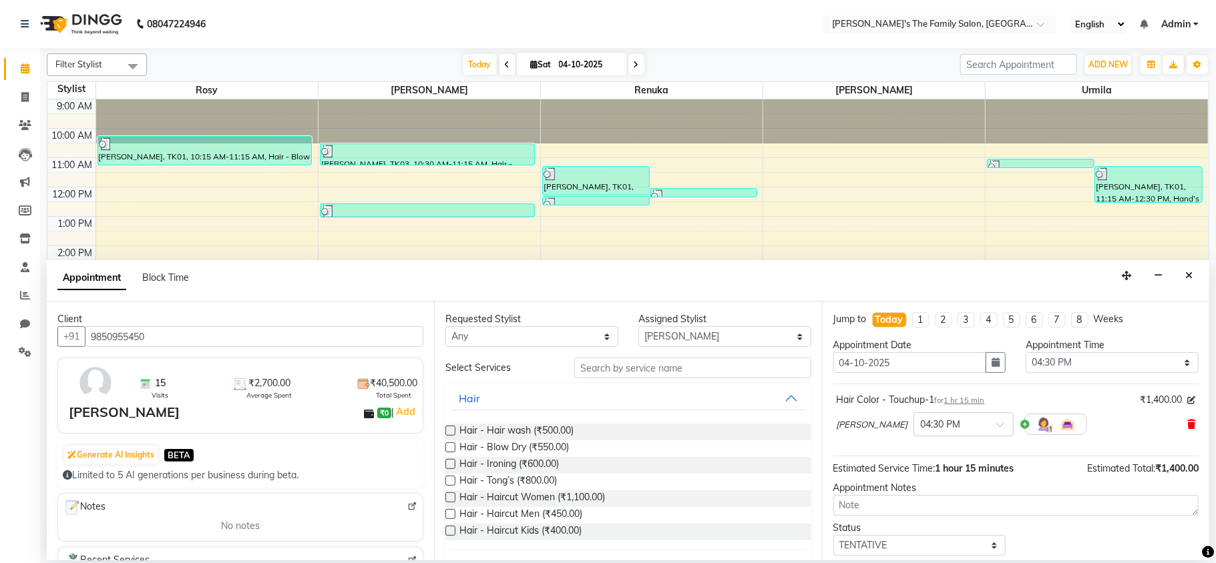
click at [1187, 422] on icon at bounding box center [1191, 424] width 8 height 9
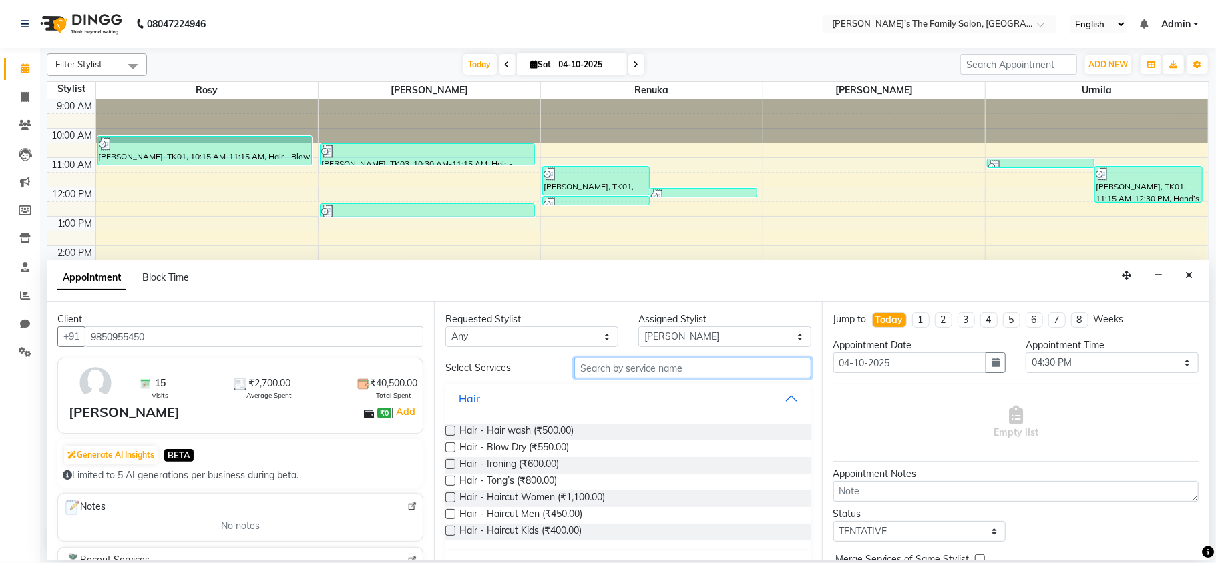
click at [602, 369] on input "text" at bounding box center [692, 368] width 237 height 21
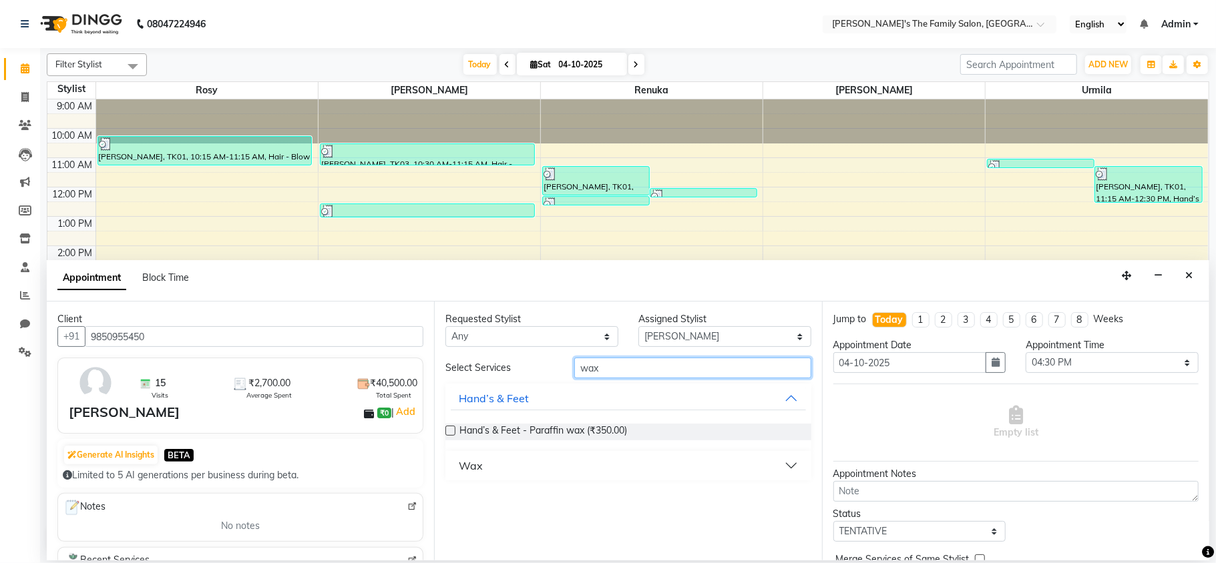
type input "wax"
click at [786, 461] on button "Wax" at bounding box center [628, 466] width 354 height 24
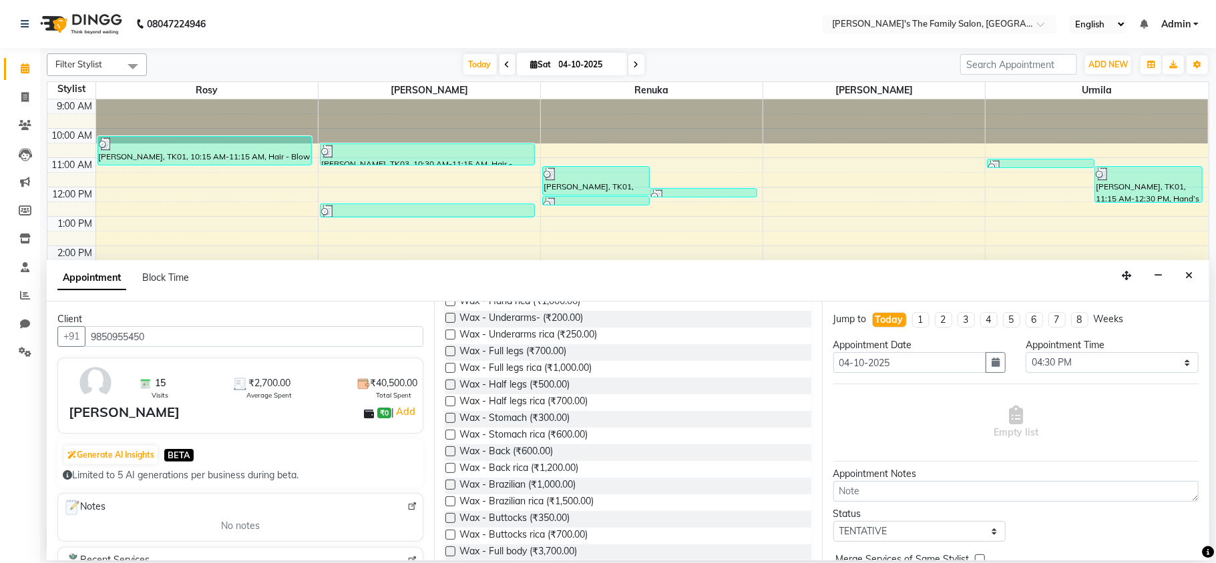
scroll to position [328, 0]
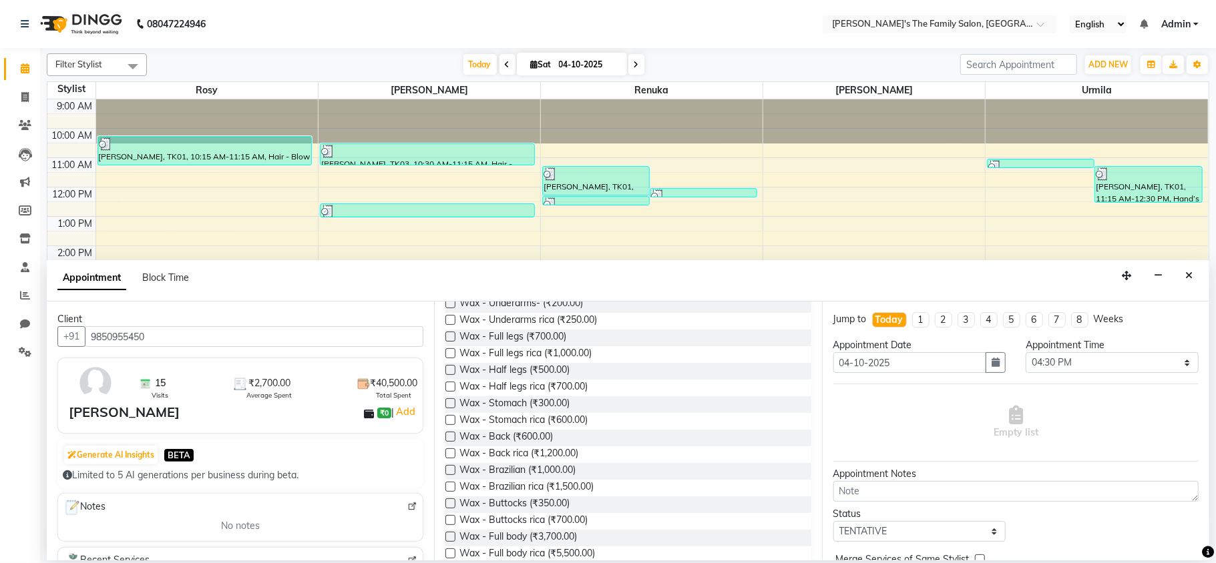
click at [449, 489] on label at bounding box center [450, 487] width 10 height 10
click at [449, 489] on input "checkbox" at bounding box center [449, 488] width 9 height 9
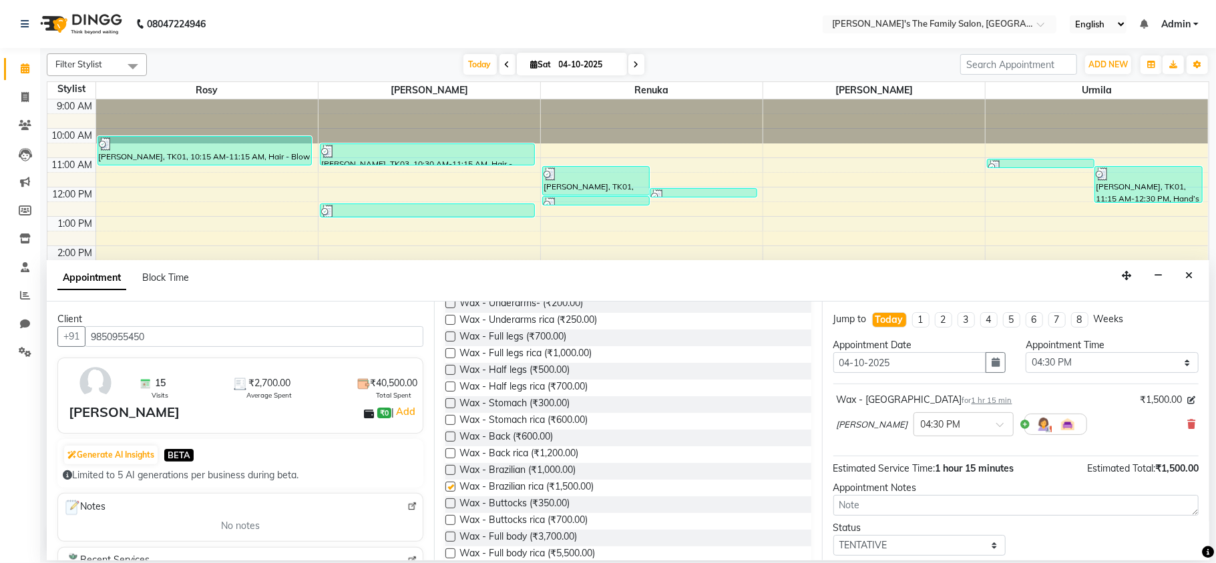
checkbox input "false"
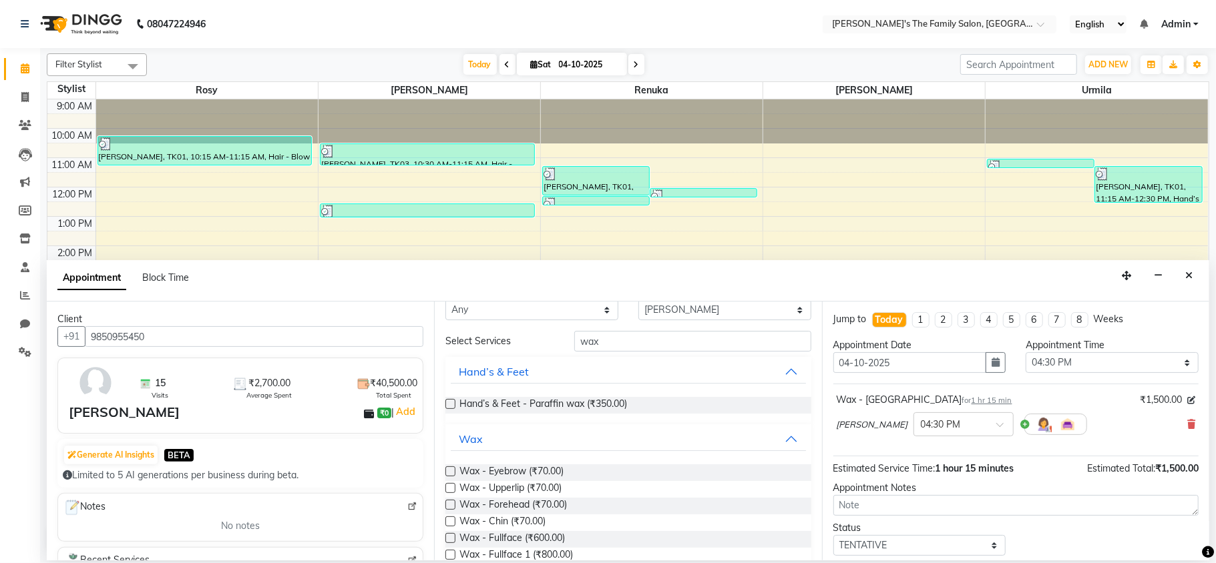
scroll to position [0, 0]
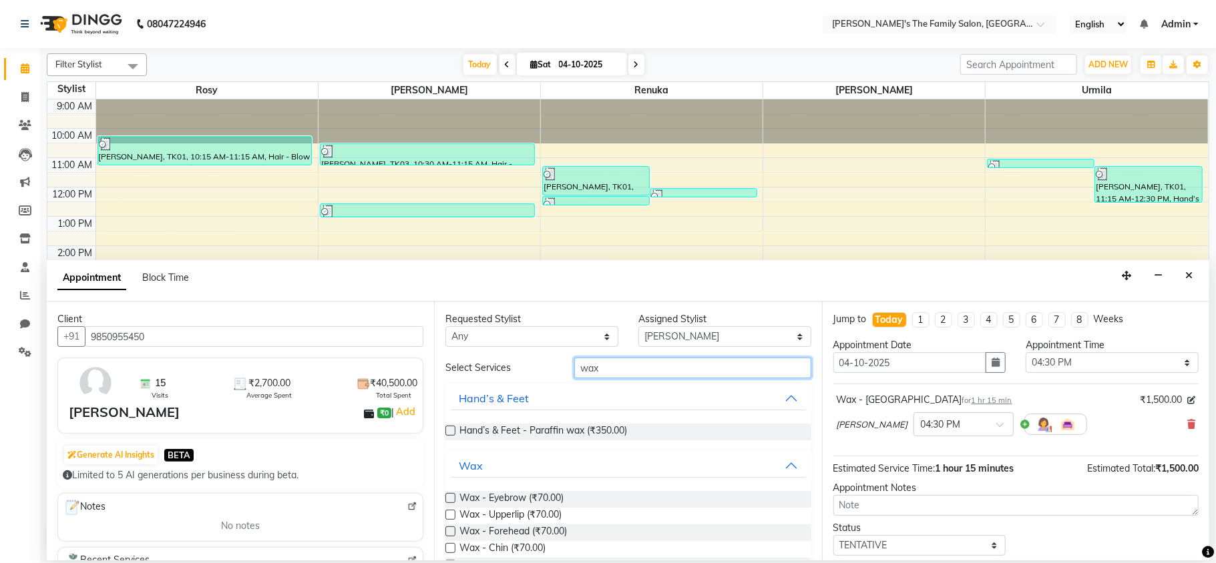
click at [609, 363] on input "wax" at bounding box center [692, 368] width 237 height 21
type input "w"
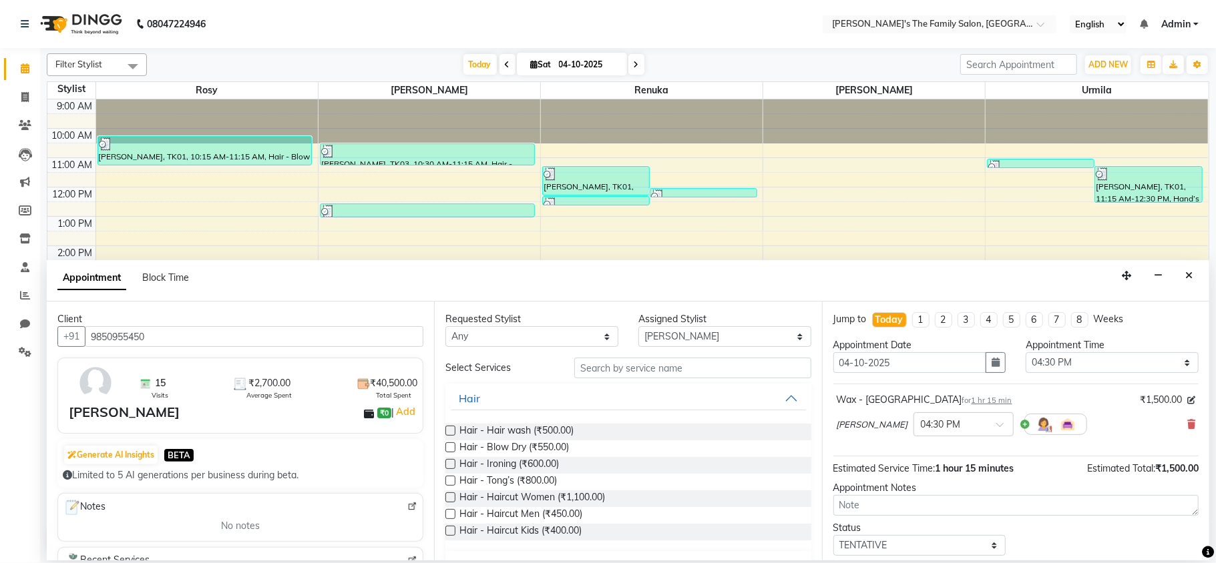
click at [447, 497] on label at bounding box center [450, 498] width 10 height 10
click at [447, 497] on input "checkbox" at bounding box center [449, 499] width 9 height 9
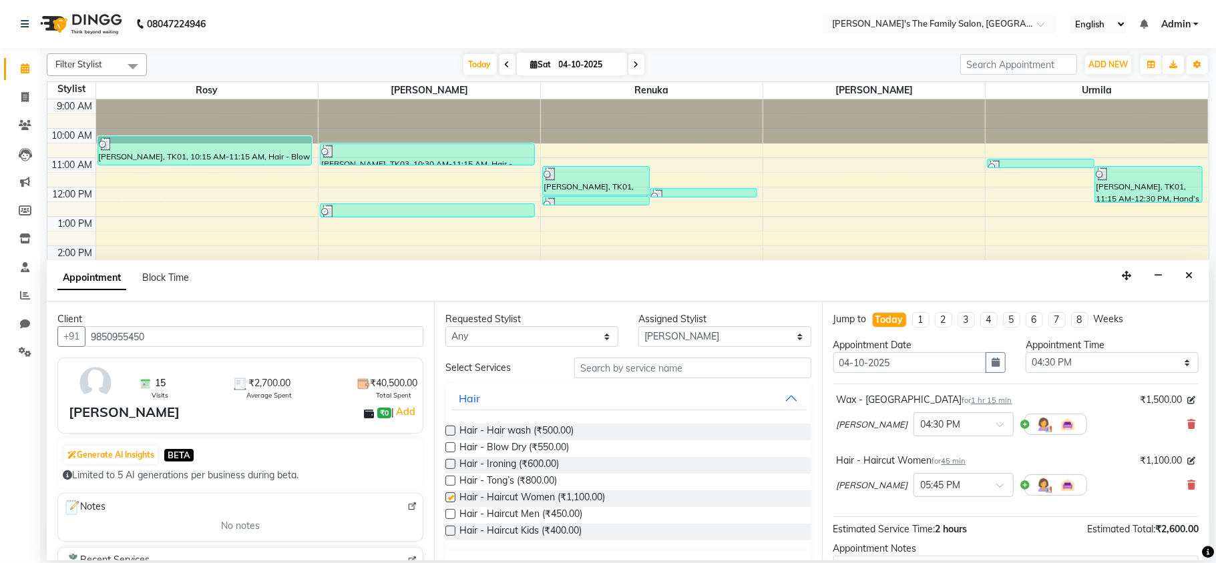
checkbox input "false"
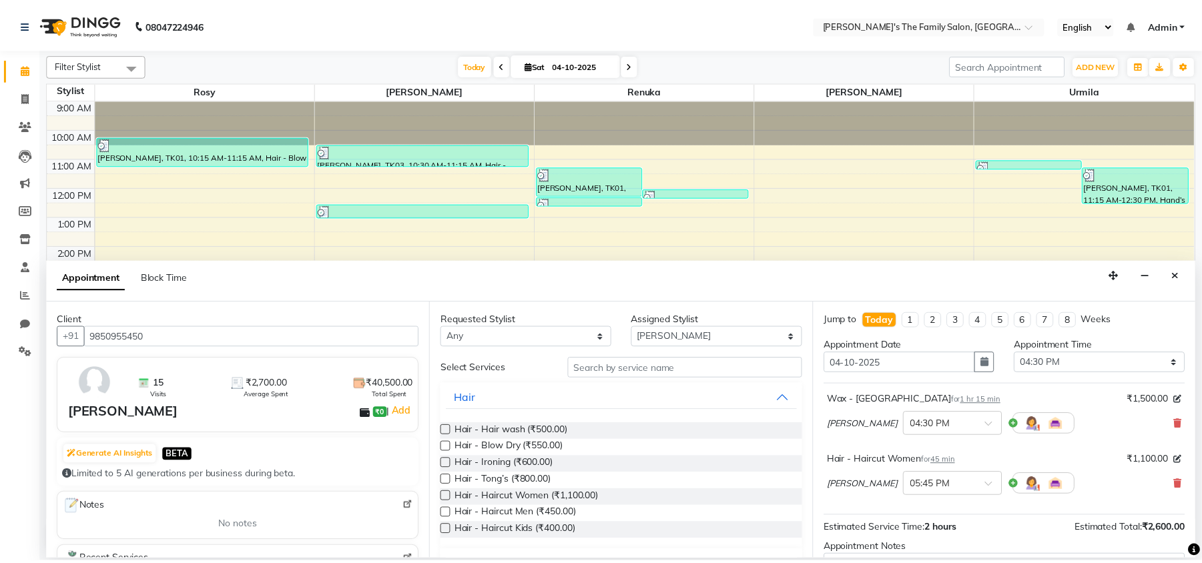
scroll to position [142, 0]
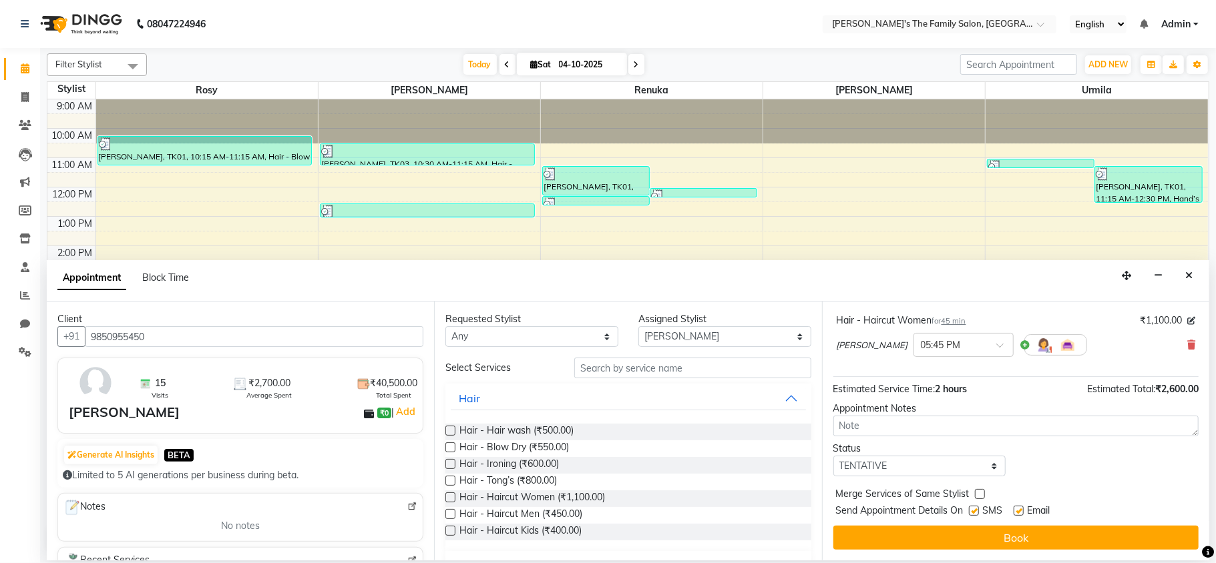
click at [975, 507] on label at bounding box center [974, 511] width 10 height 10
click at [975, 508] on input "checkbox" at bounding box center [973, 512] width 9 height 9
checkbox input "false"
click at [1020, 513] on label at bounding box center [1018, 511] width 10 height 10
click at [1020, 513] on input "checkbox" at bounding box center [1017, 512] width 9 height 9
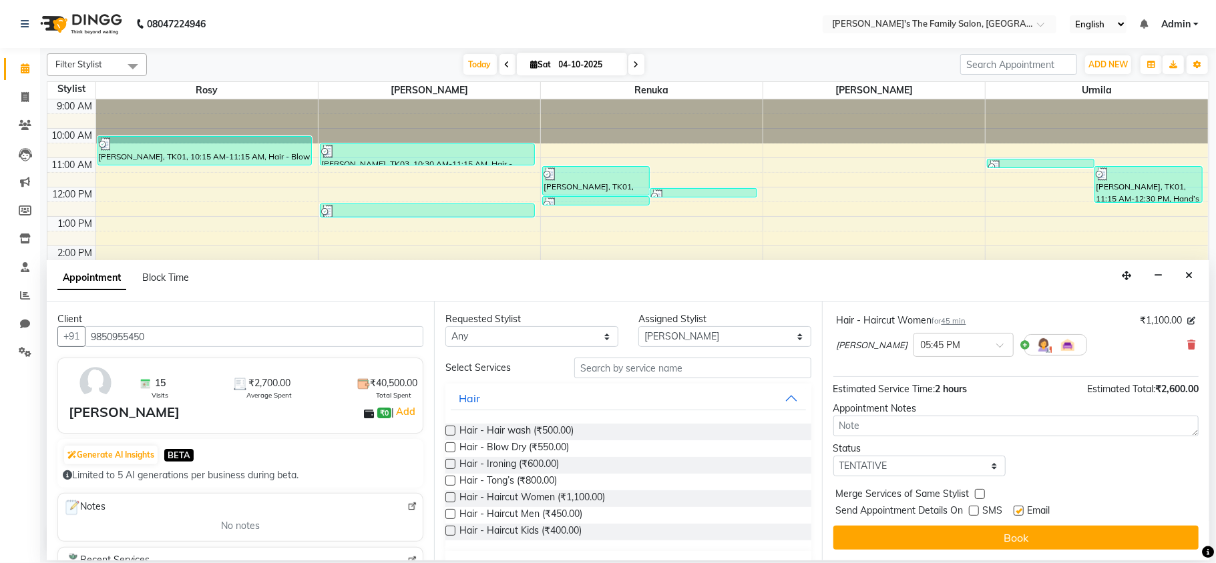
checkbox input "false"
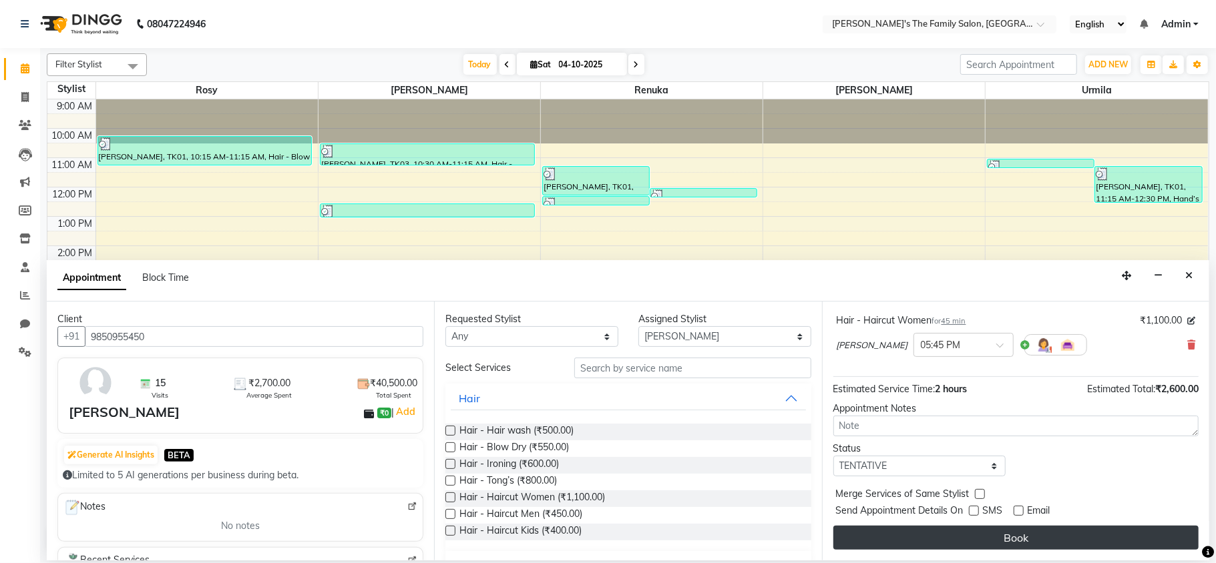
click at [1025, 529] on button "Book" at bounding box center [1015, 538] width 365 height 24
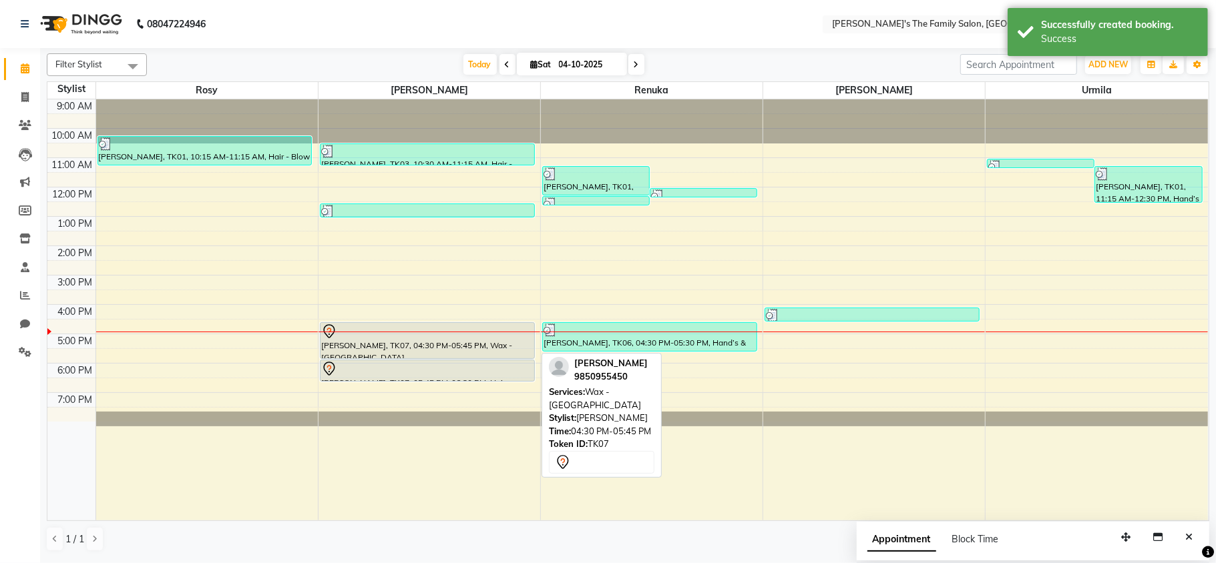
click at [387, 342] on div "[PERSON_NAME], TK07, 04:30 PM-05:45 PM, Wax - [GEOGRAPHIC_DATA]" at bounding box center [427, 340] width 214 height 35
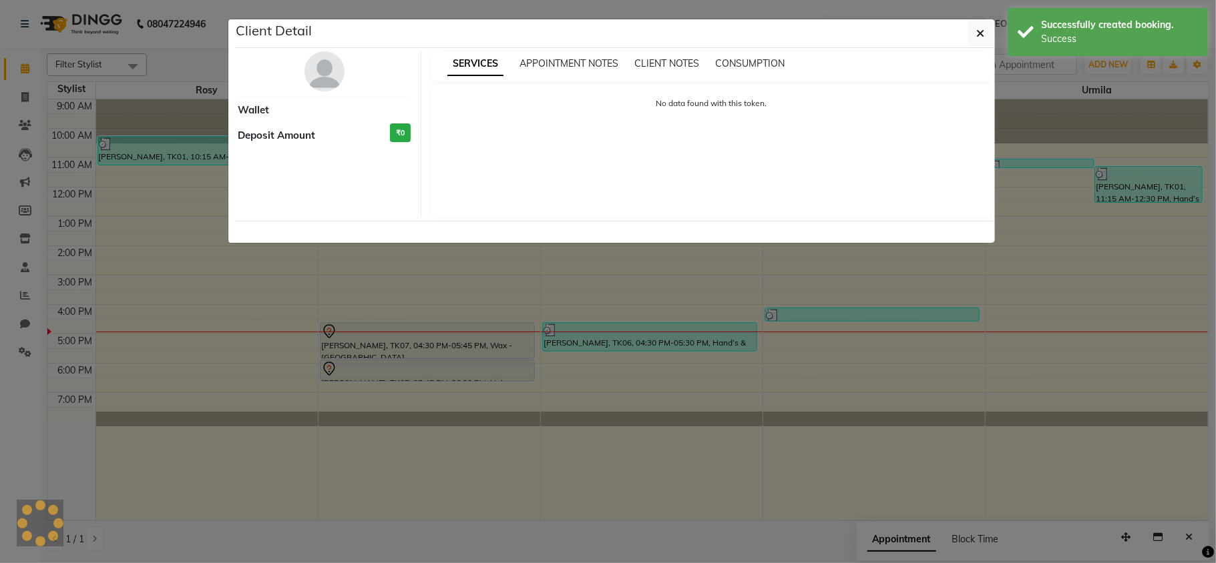
select select "7"
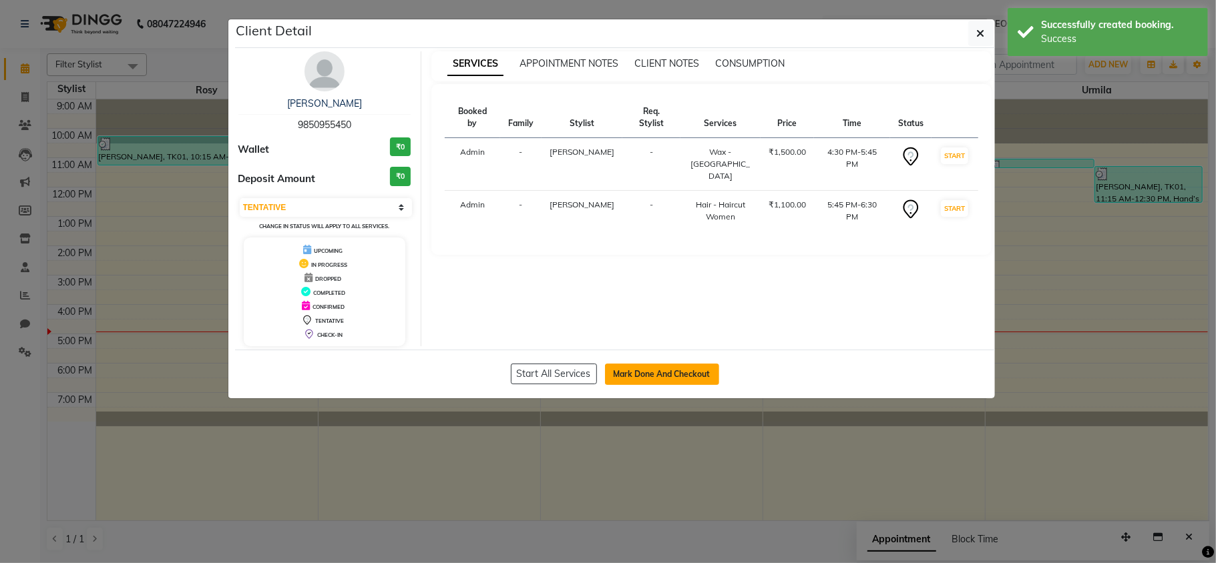
click at [652, 377] on button "Mark Done And Checkout" at bounding box center [662, 374] width 114 height 21
select select "6537"
select select "service"
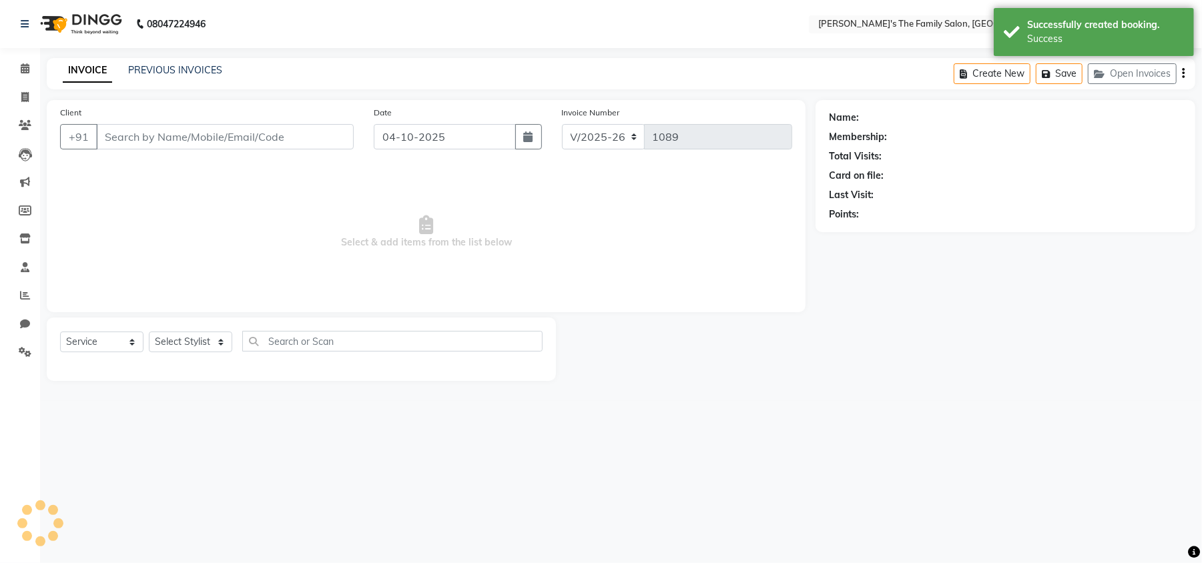
type input "9850955450"
select select "50500"
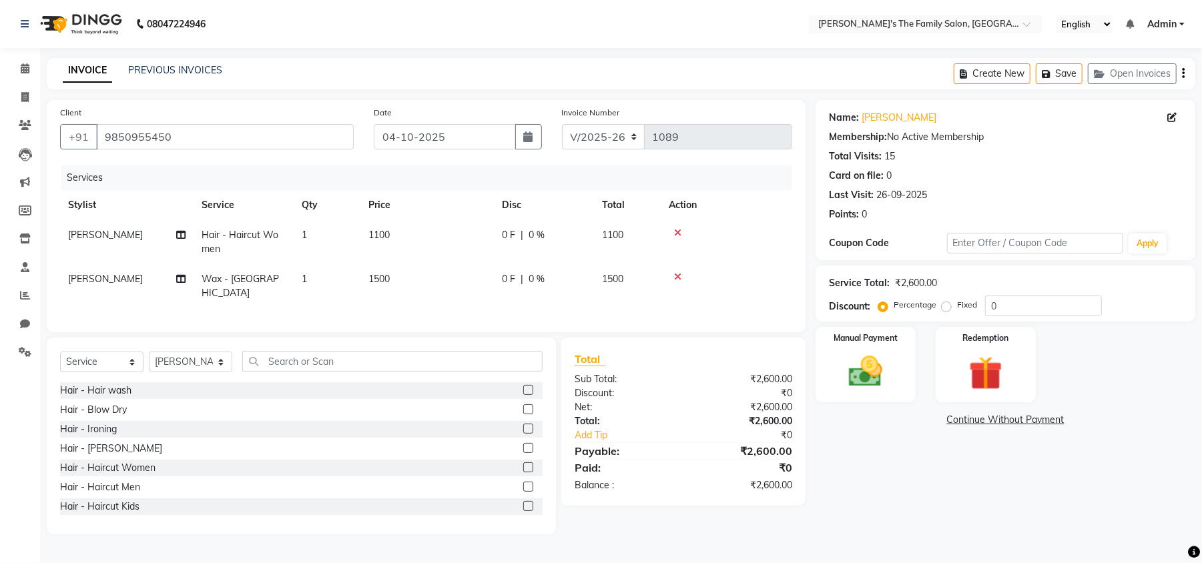
click at [79, 278] on span "[PERSON_NAME]" at bounding box center [105, 279] width 75 height 12
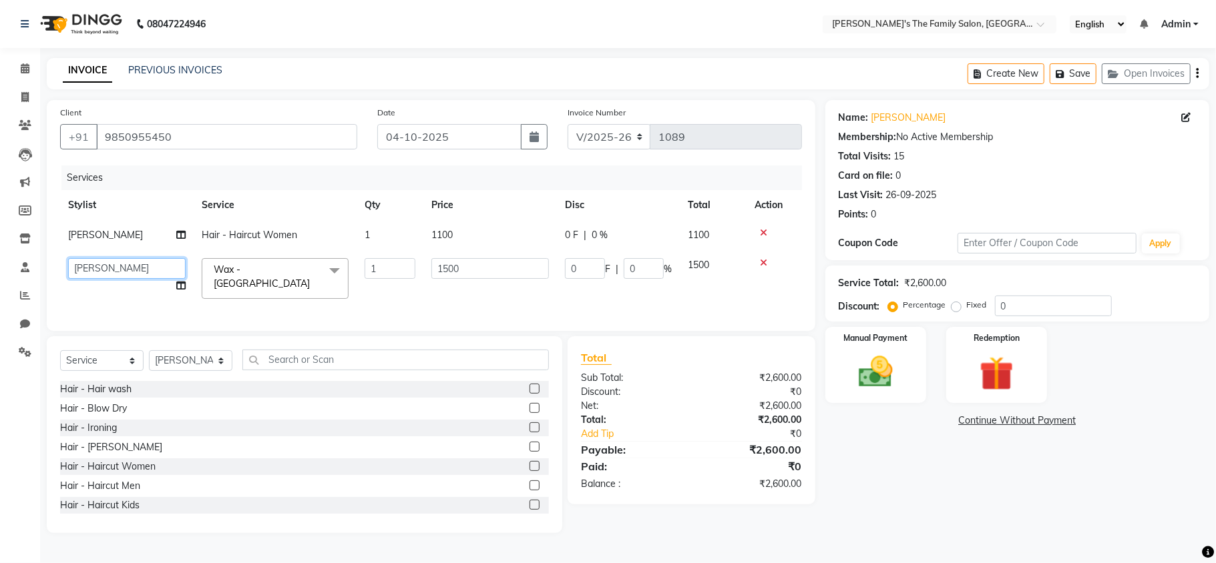
click at [79, 278] on select "[PERSON_NAME] [PERSON_NAME] Renuka Rosy urmila" at bounding box center [126, 268] width 117 height 21
select select "50499"
click at [475, 271] on input "1500" at bounding box center [489, 268] width 117 height 21
type input "1"
type input "1400"
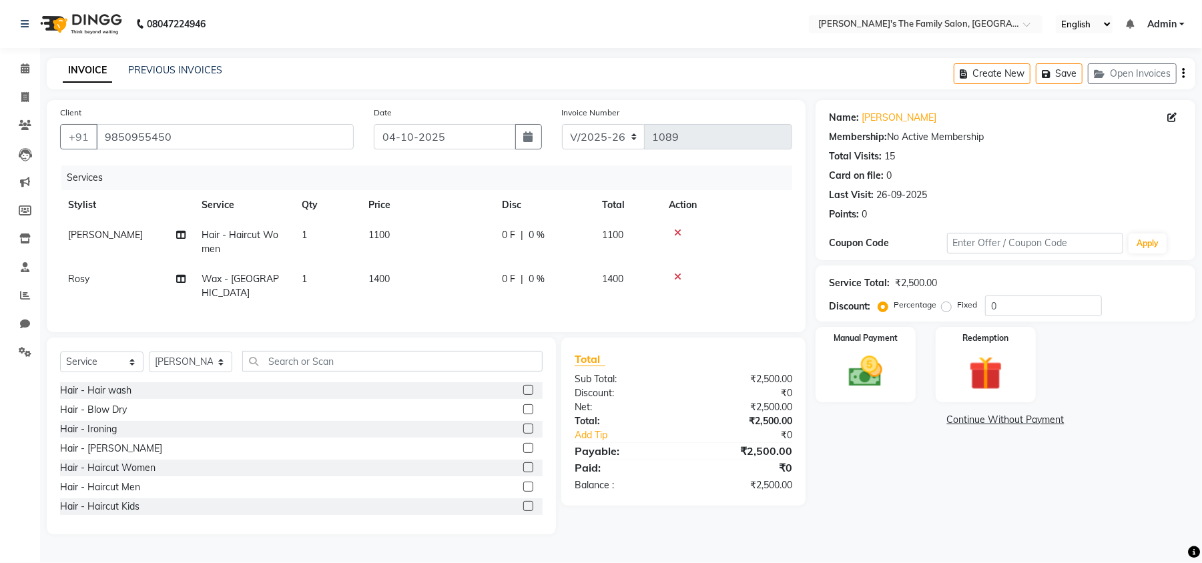
click at [485, 235] on td "1100" at bounding box center [427, 242] width 134 height 44
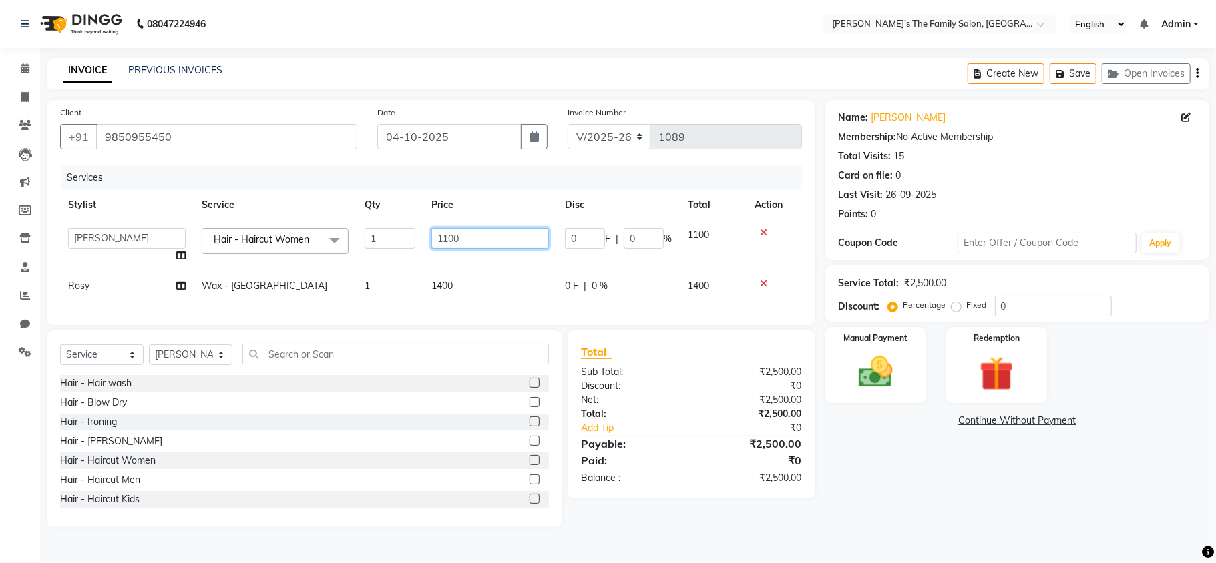
click at [481, 235] on input "1100" at bounding box center [489, 238] width 117 height 21
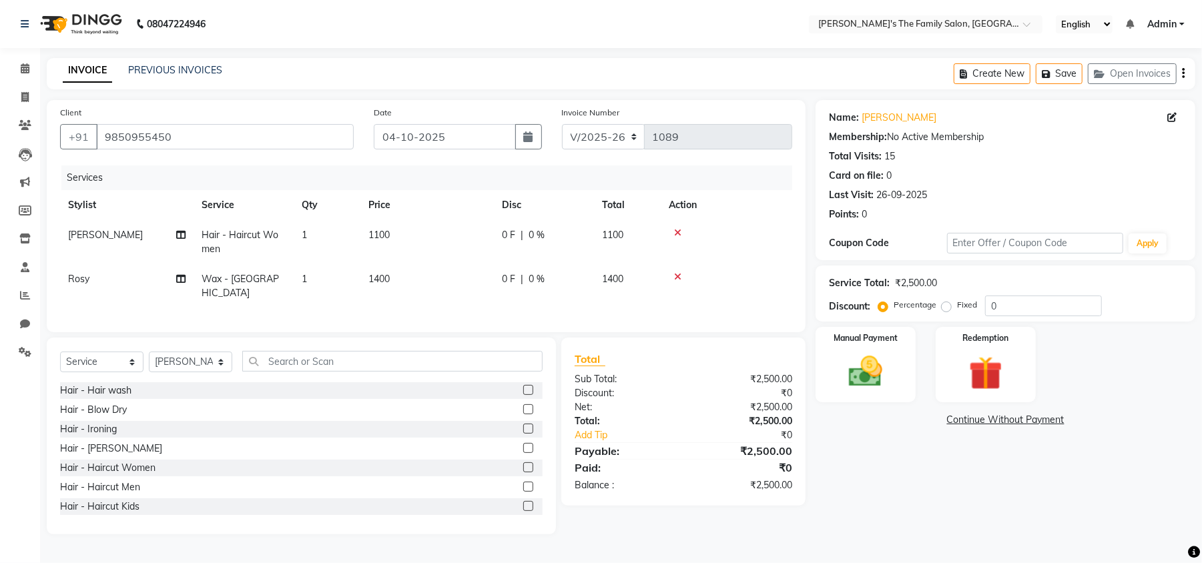
click at [523, 396] on div at bounding box center [532, 391] width 19 height 17
click at [523, 395] on label at bounding box center [528, 390] width 10 height 10
click at [523, 395] on input "checkbox" at bounding box center [527, 391] width 9 height 9
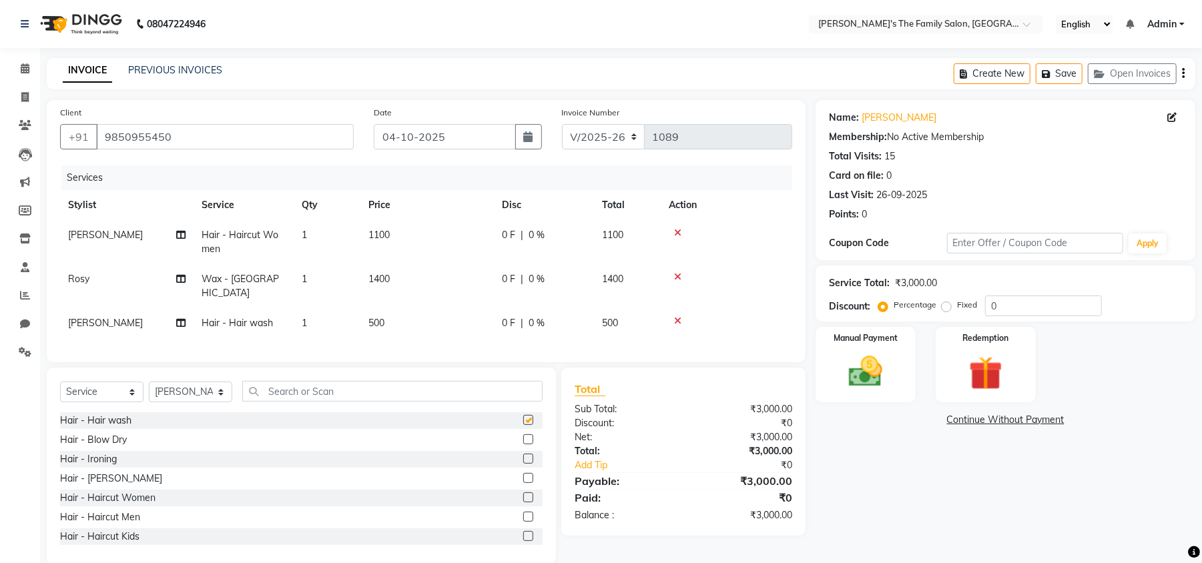
checkbox input "false"
click at [415, 310] on td "500" at bounding box center [427, 323] width 134 height 30
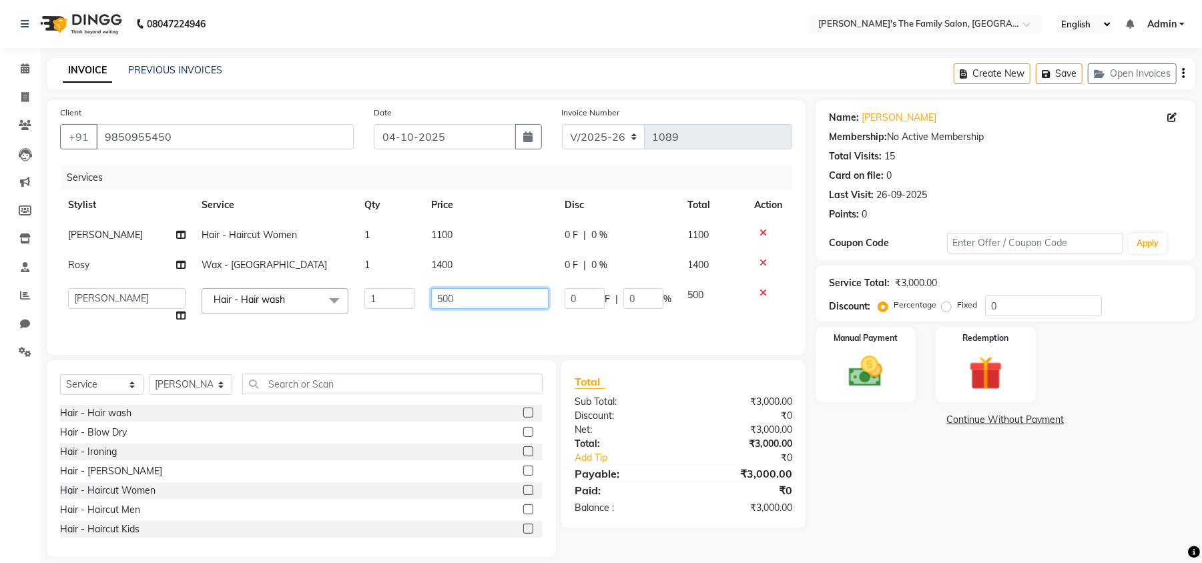
click at [482, 297] on input "500" at bounding box center [489, 298] width 117 height 21
click at [474, 302] on input "500" at bounding box center [489, 298] width 117 height 21
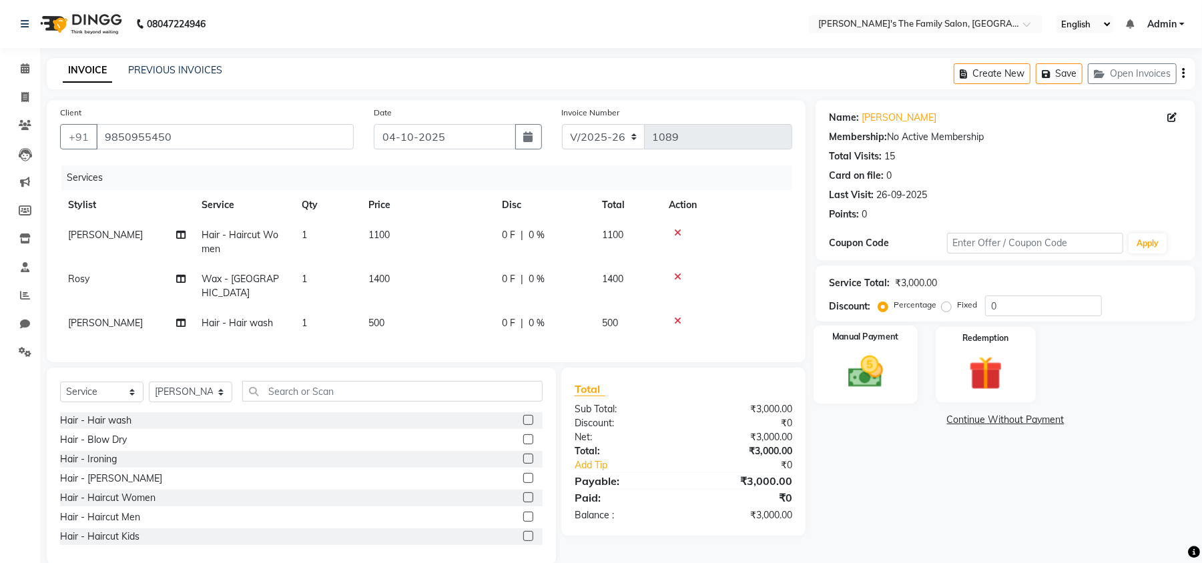
click at [871, 367] on img at bounding box center [865, 372] width 57 height 41
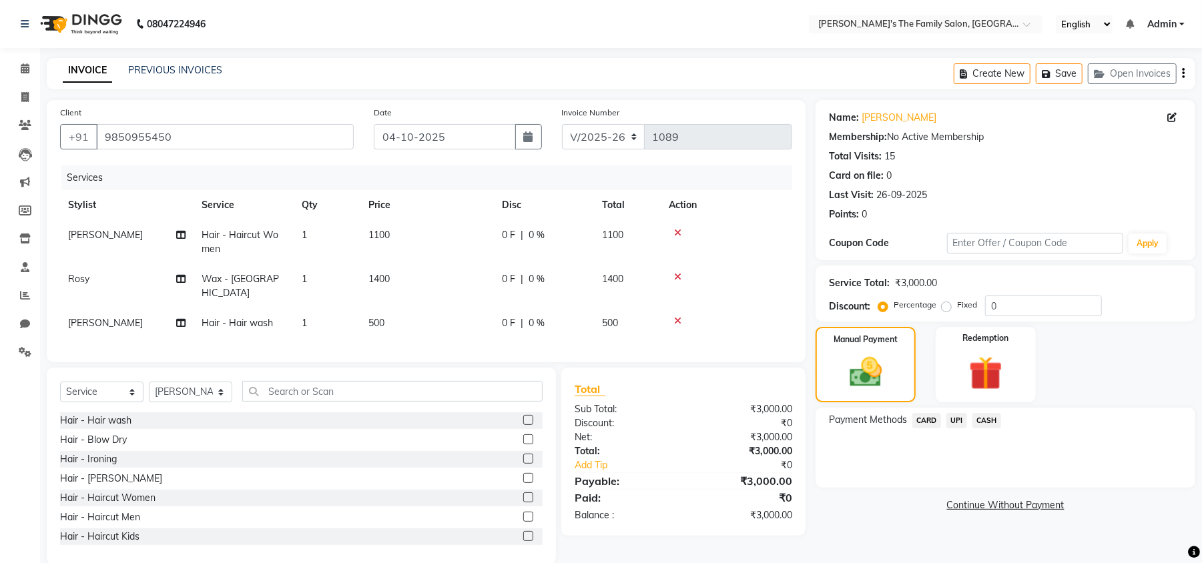
click at [414, 236] on td "1100" at bounding box center [427, 242] width 134 height 44
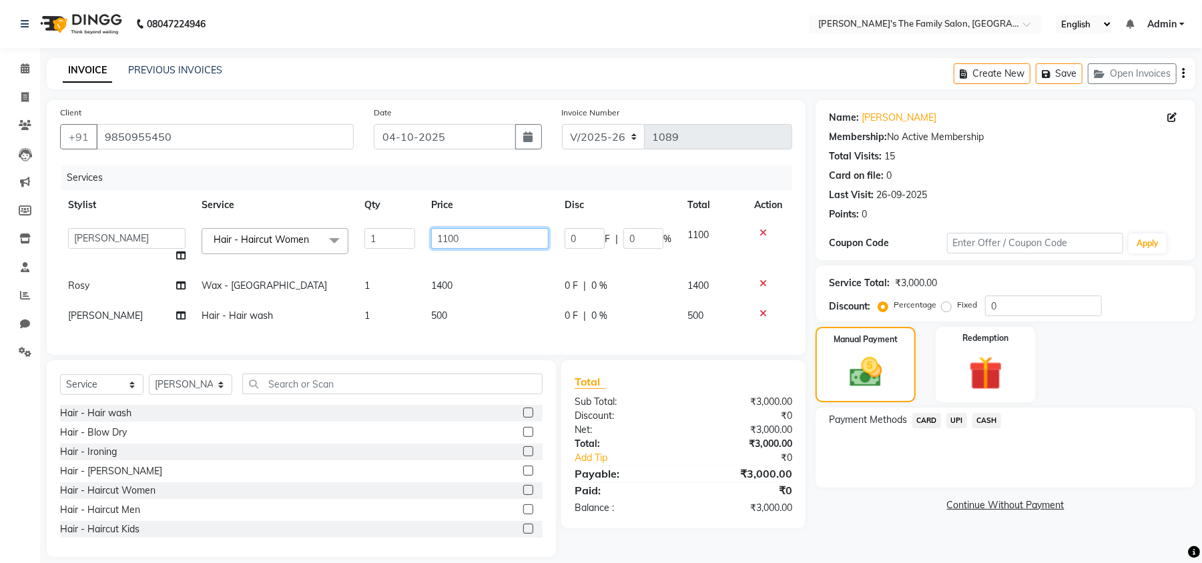
click at [485, 235] on input "1100" at bounding box center [489, 238] width 117 height 21
type input "1000"
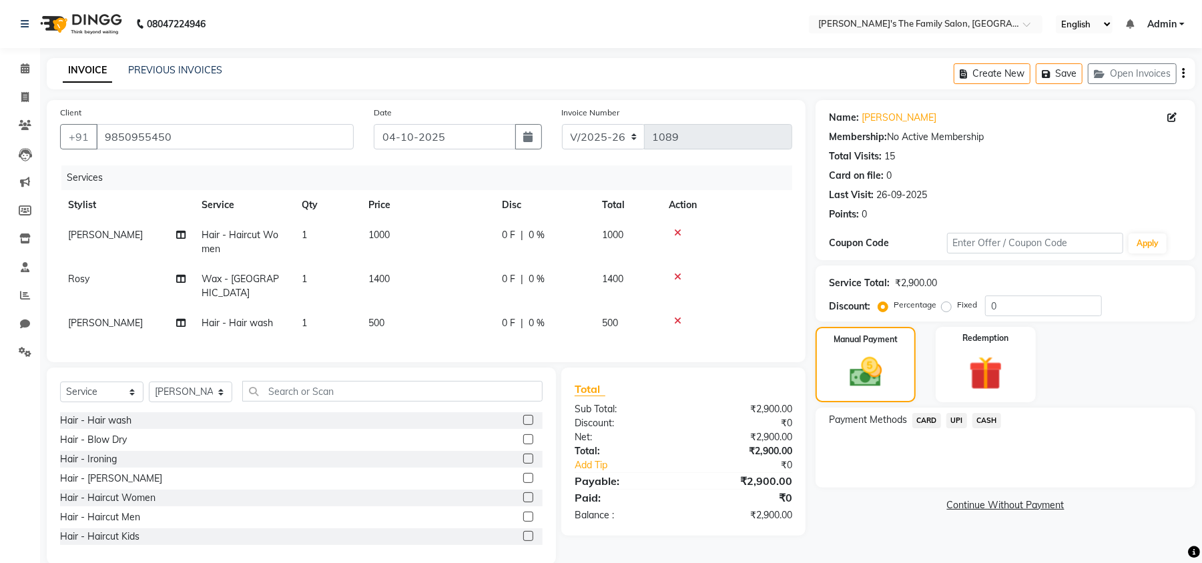
click at [991, 418] on span "CASH" at bounding box center [987, 420] width 29 height 15
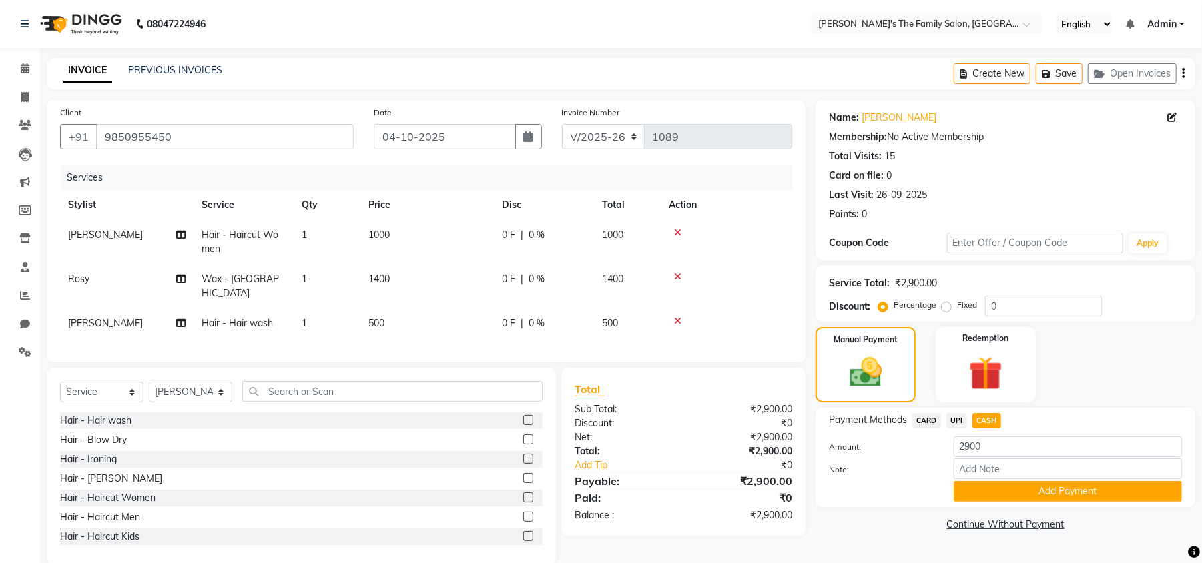
click at [1032, 503] on div "Payment Methods CARD UPI CASH Amount: 2900 Note: Add Payment" at bounding box center [1006, 457] width 380 height 99
click at [1082, 486] on button "Add Payment" at bounding box center [1068, 491] width 228 height 21
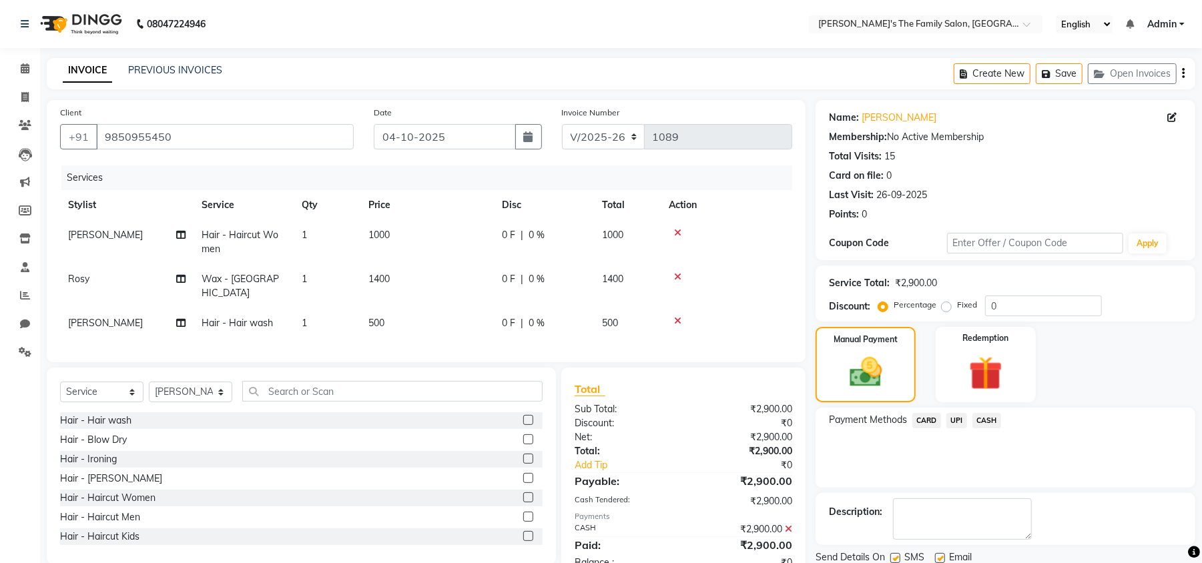
scroll to position [53, 0]
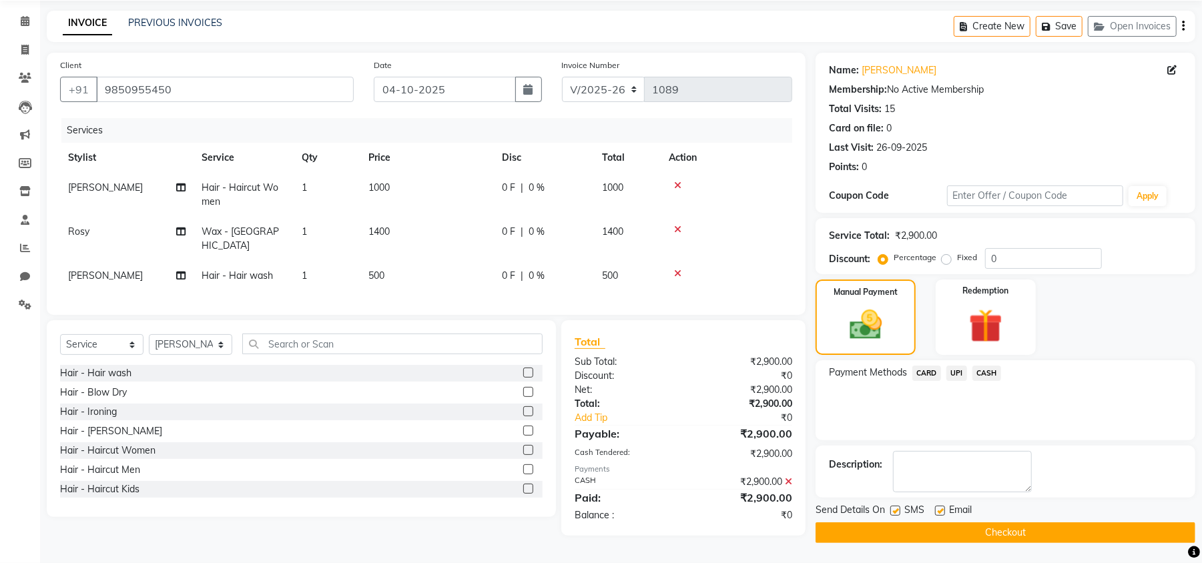
click at [893, 507] on label at bounding box center [896, 511] width 10 height 10
click at [893, 507] on input "checkbox" at bounding box center [895, 511] width 9 height 9
checkbox input "false"
click at [939, 506] on label at bounding box center [940, 511] width 10 height 10
click at [939, 507] on input "checkbox" at bounding box center [939, 511] width 9 height 9
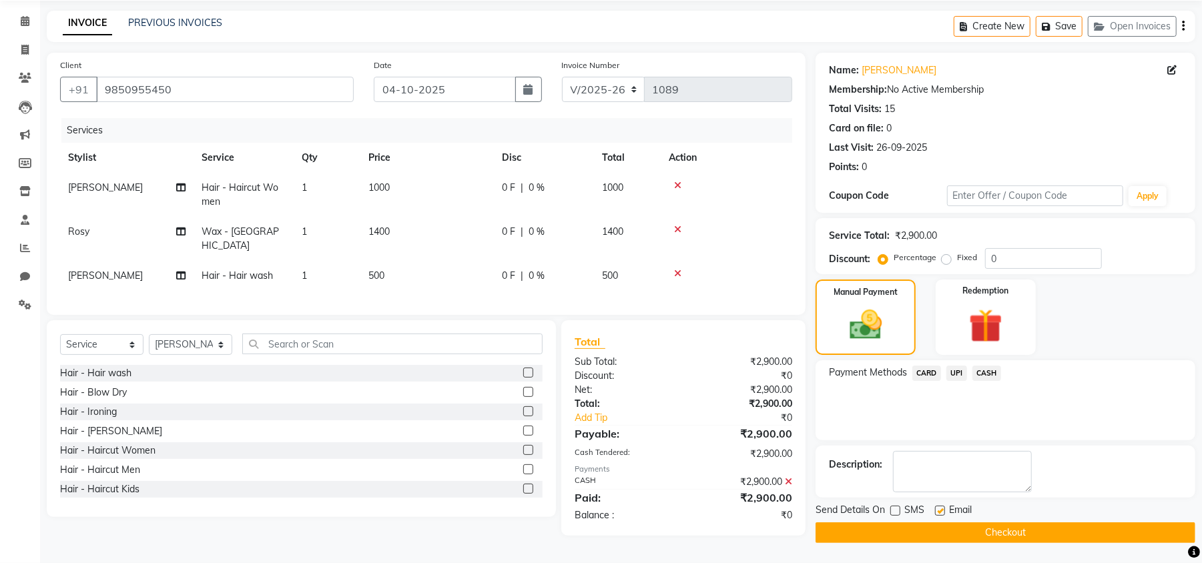
checkbox input "false"
click at [961, 529] on button "Checkout" at bounding box center [1006, 533] width 380 height 21
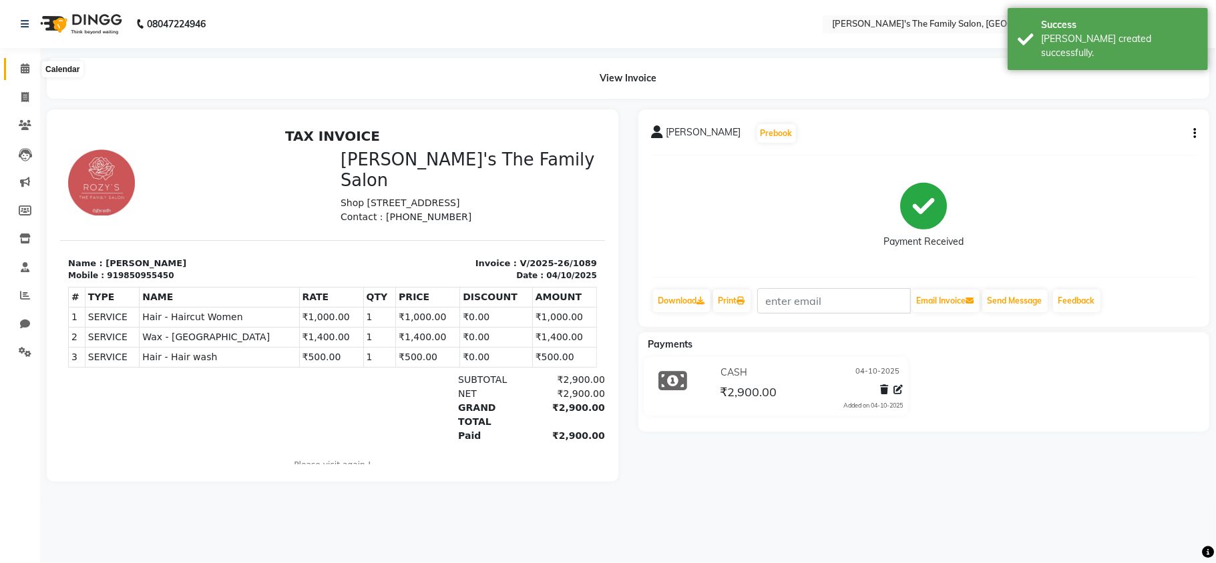
click at [17, 65] on span at bounding box center [24, 68] width 23 height 15
